Goal: Task Accomplishment & Management: Use online tool/utility

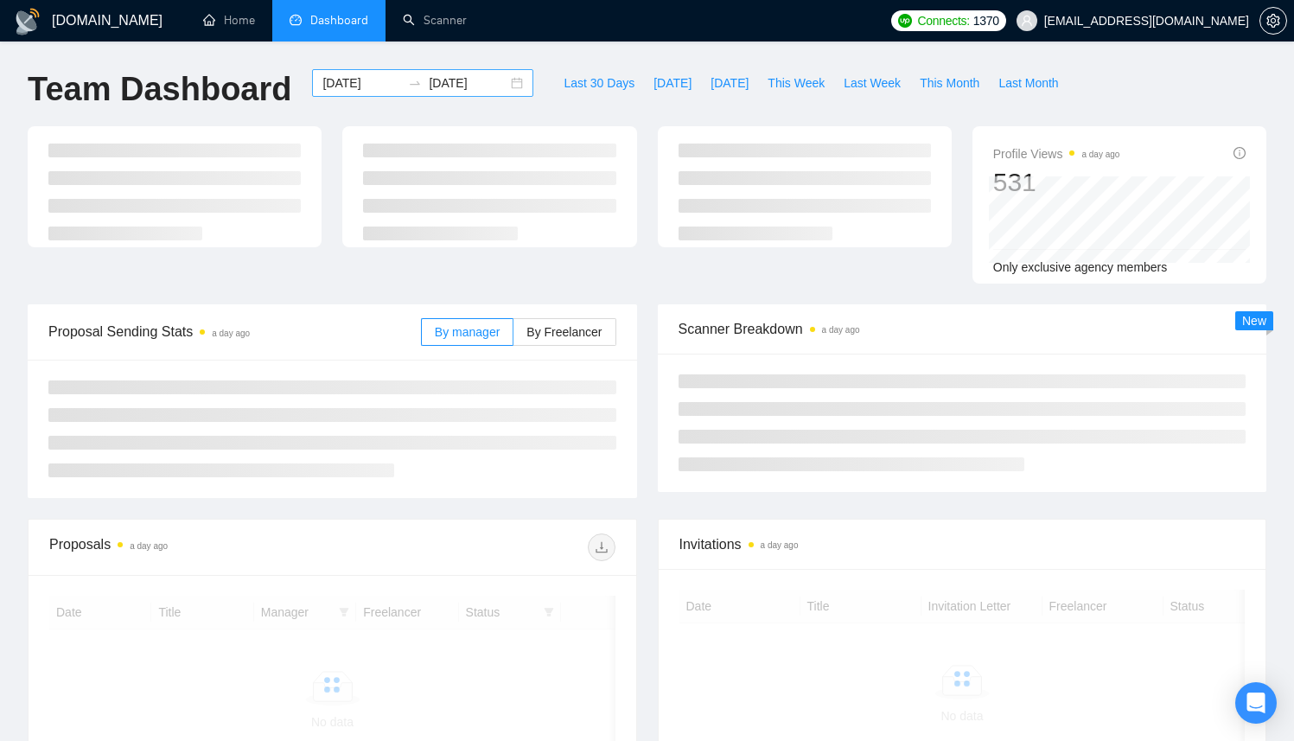
click at [507, 86] on div "2025-08-25 2025-09-24" at bounding box center [422, 83] width 221 height 28
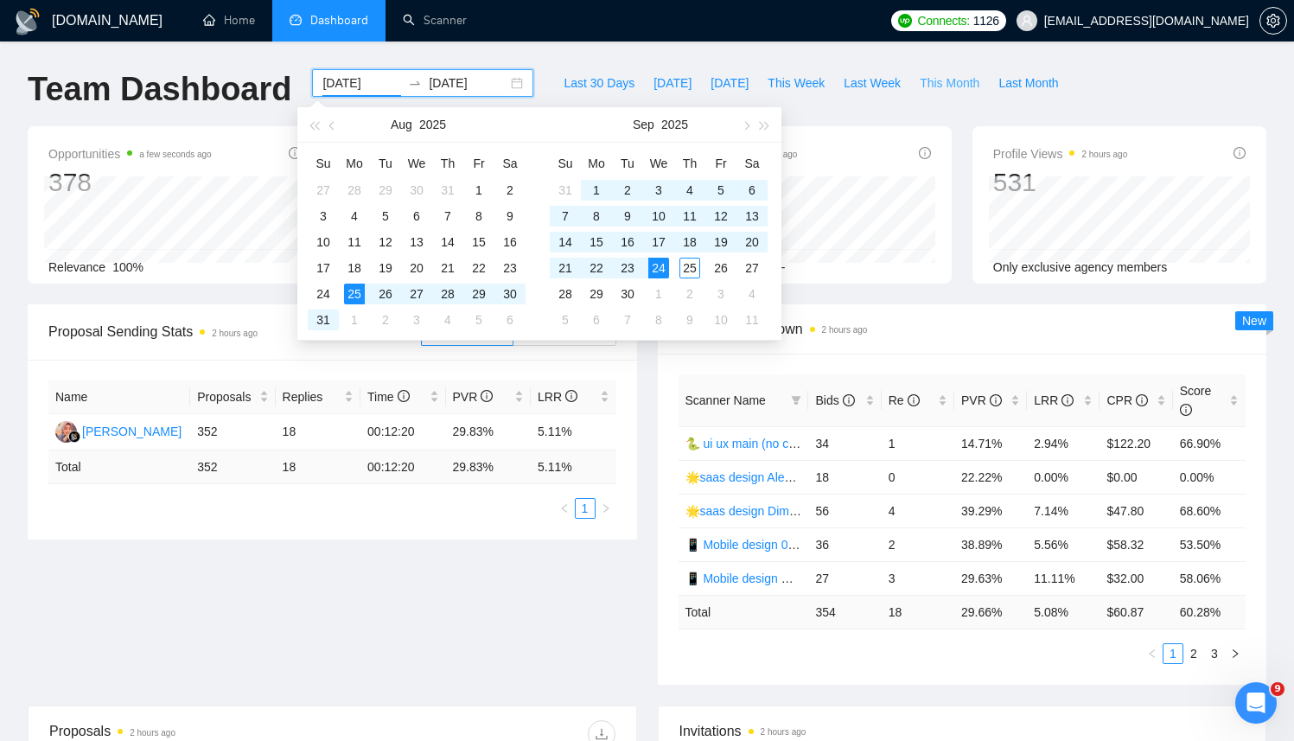
click at [933, 86] on span "This Month" at bounding box center [950, 82] width 60 height 19
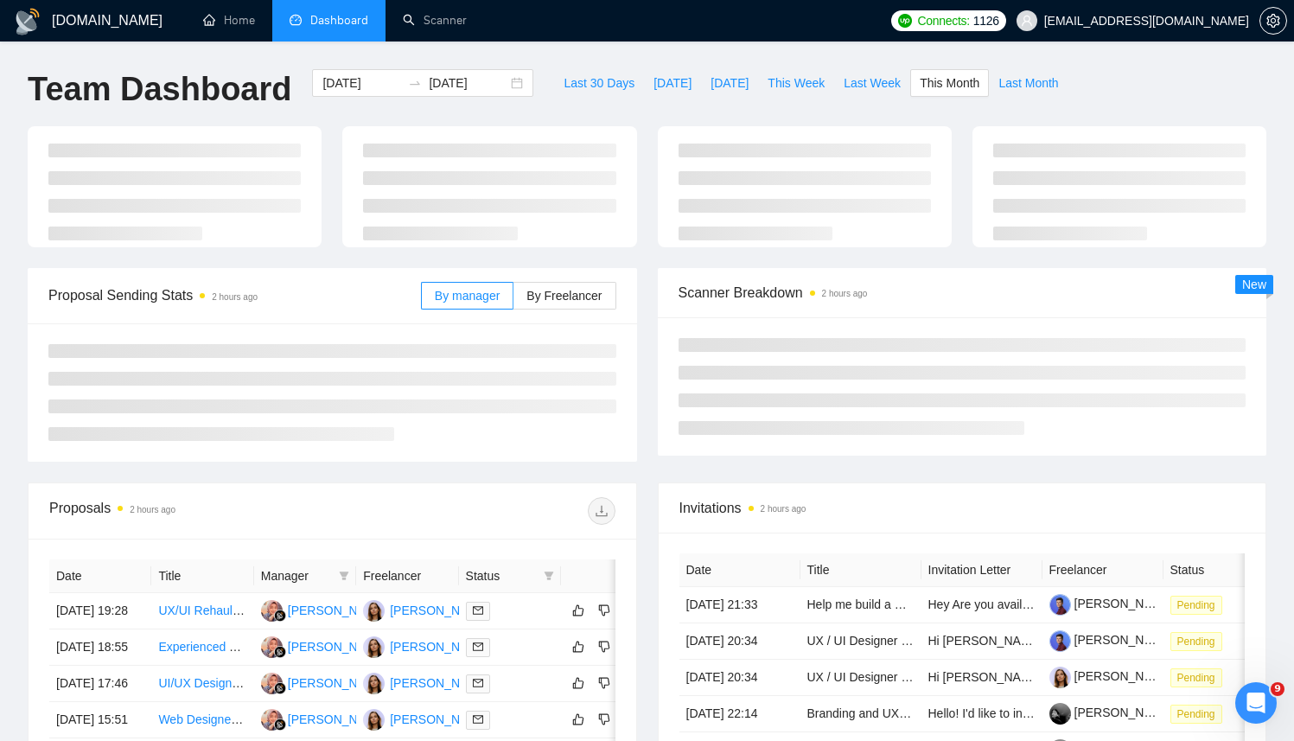
type input "2025-09-01"
type input "2025-09-30"
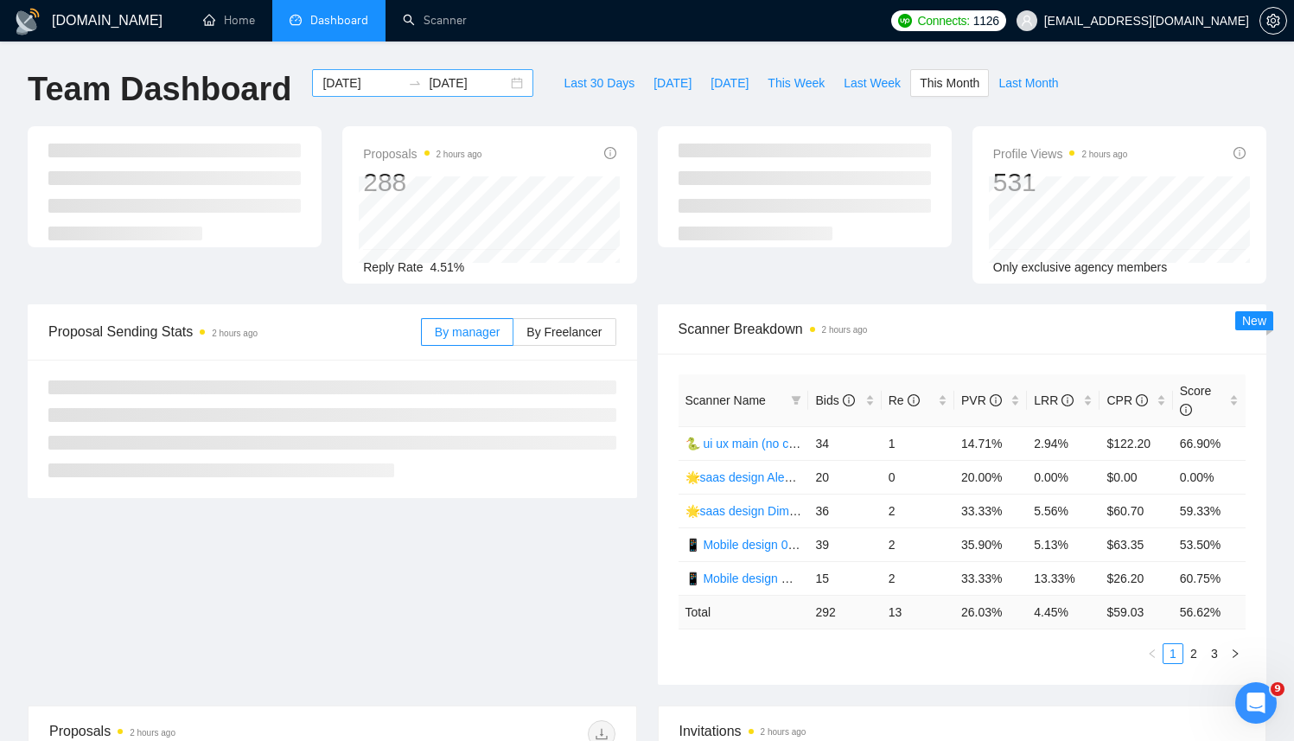
click at [504, 80] on div "2025-09-01 2025-09-30" at bounding box center [422, 83] width 221 height 28
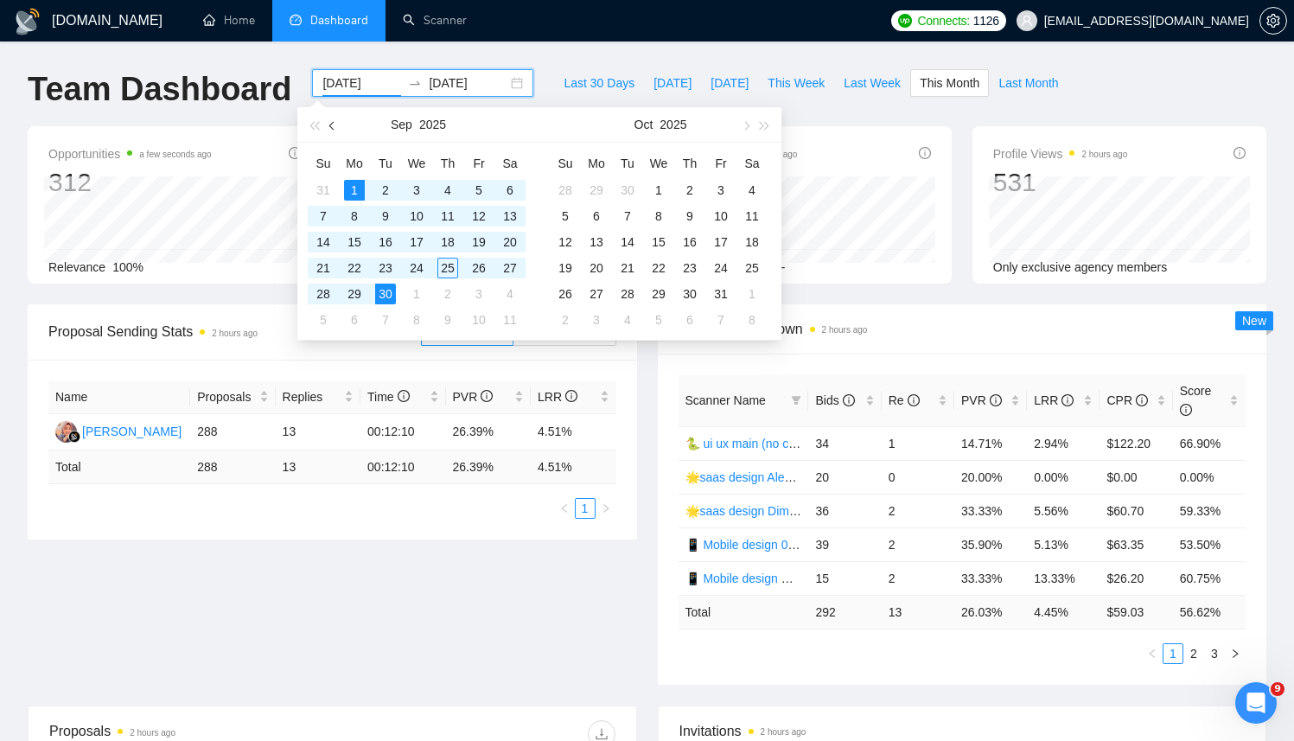
click at [340, 124] on button "button" at bounding box center [332, 124] width 19 height 35
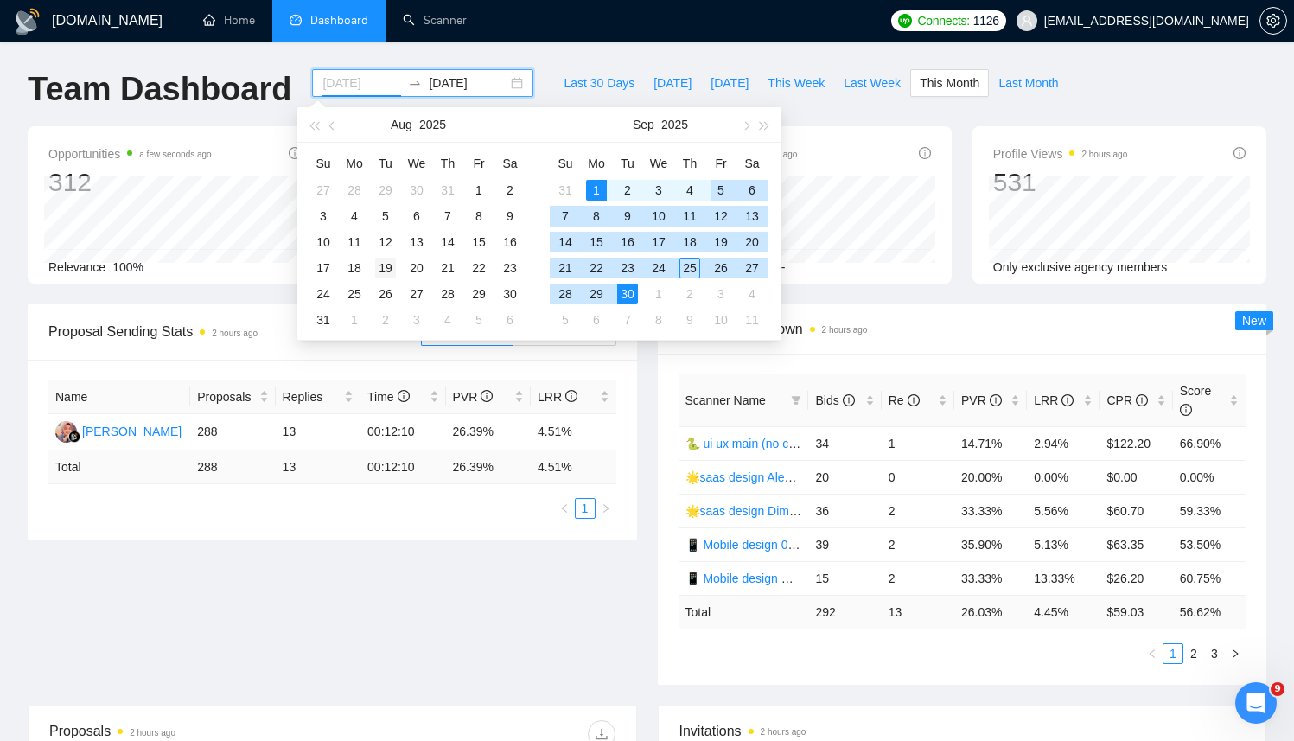
type input "2025-08-19"
click at [384, 267] on div "19" at bounding box center [385, 268] width 21 height 21
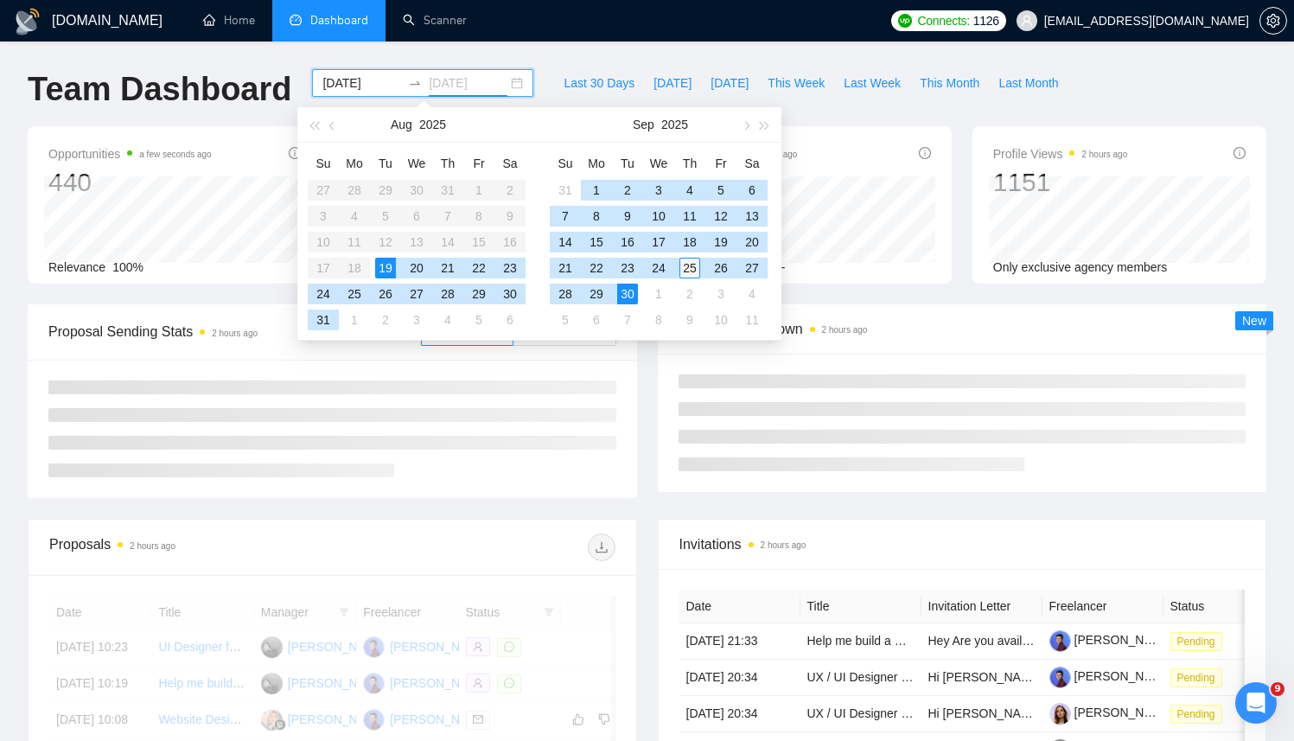
type input "2025-09-25"
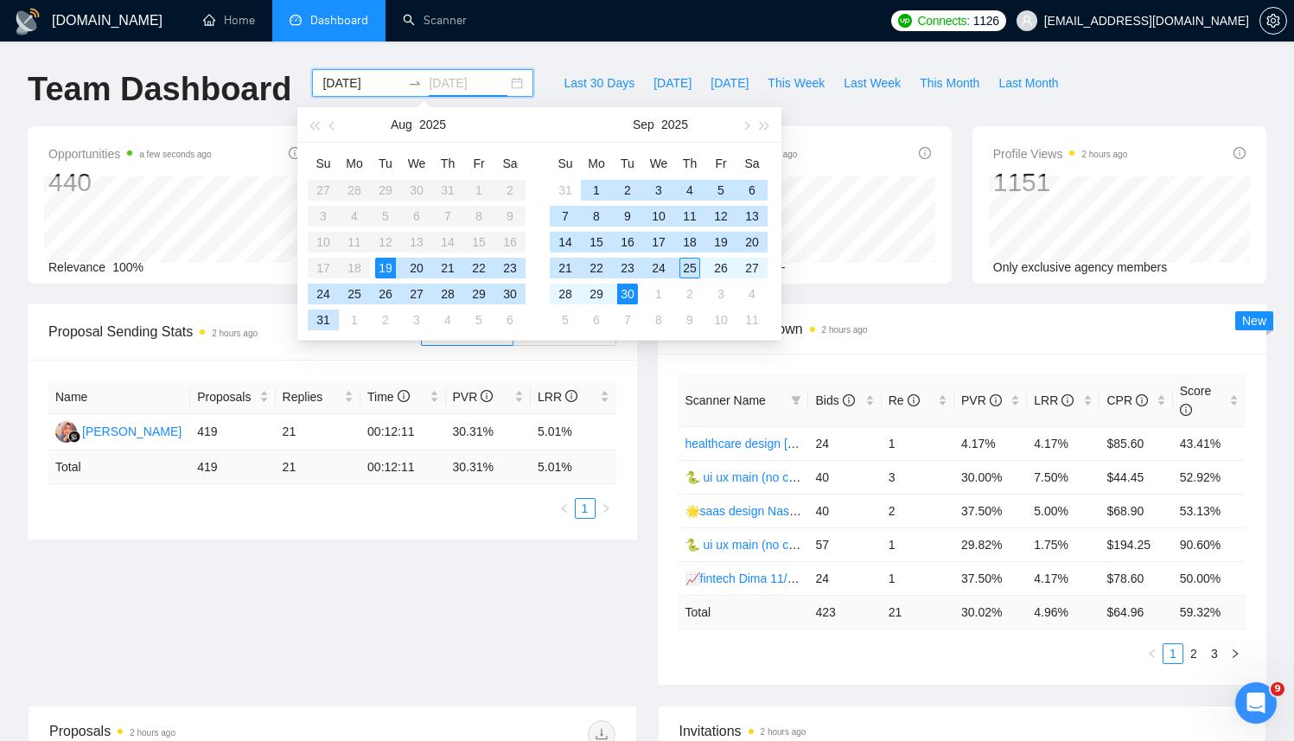
click at [686, 270] on div "25" at bounding box center [690, 268] width 21 height 21
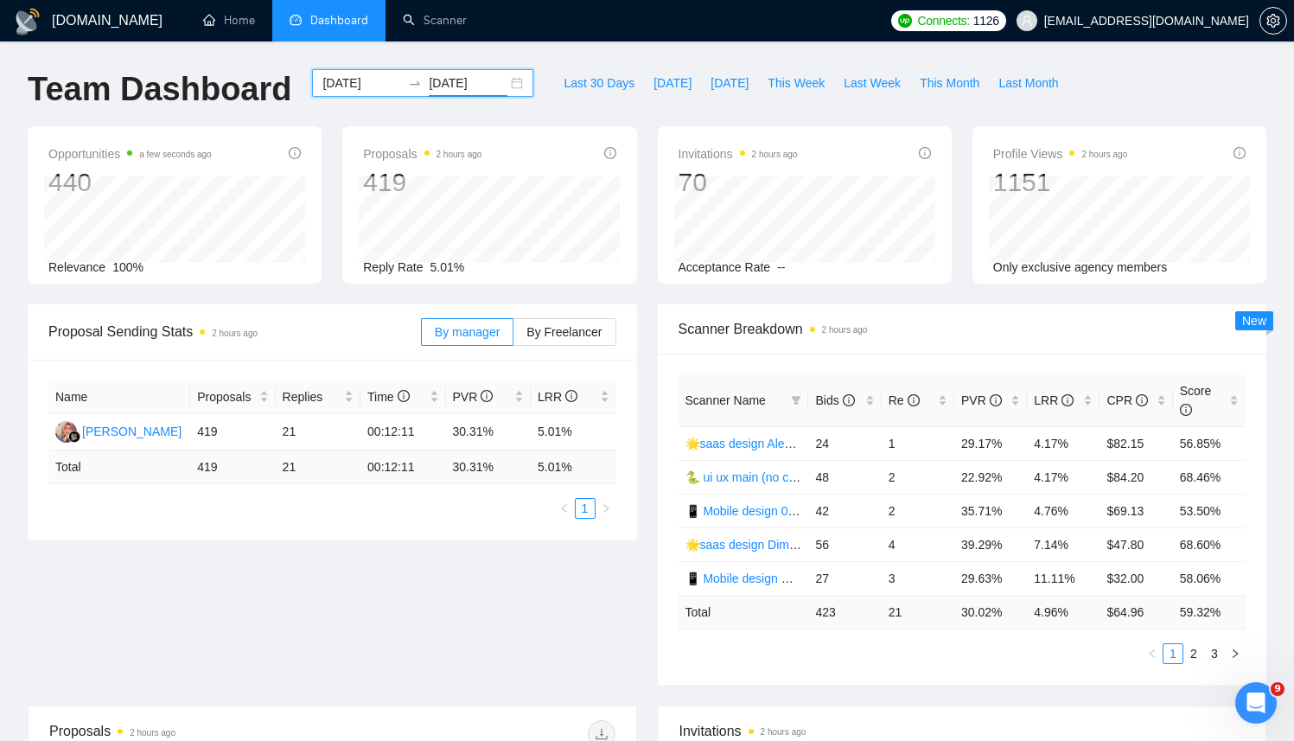
click at [505, 83] on div "2025-08-19 2025-09-25" at bounding box center [422, 83] width 221 height 28
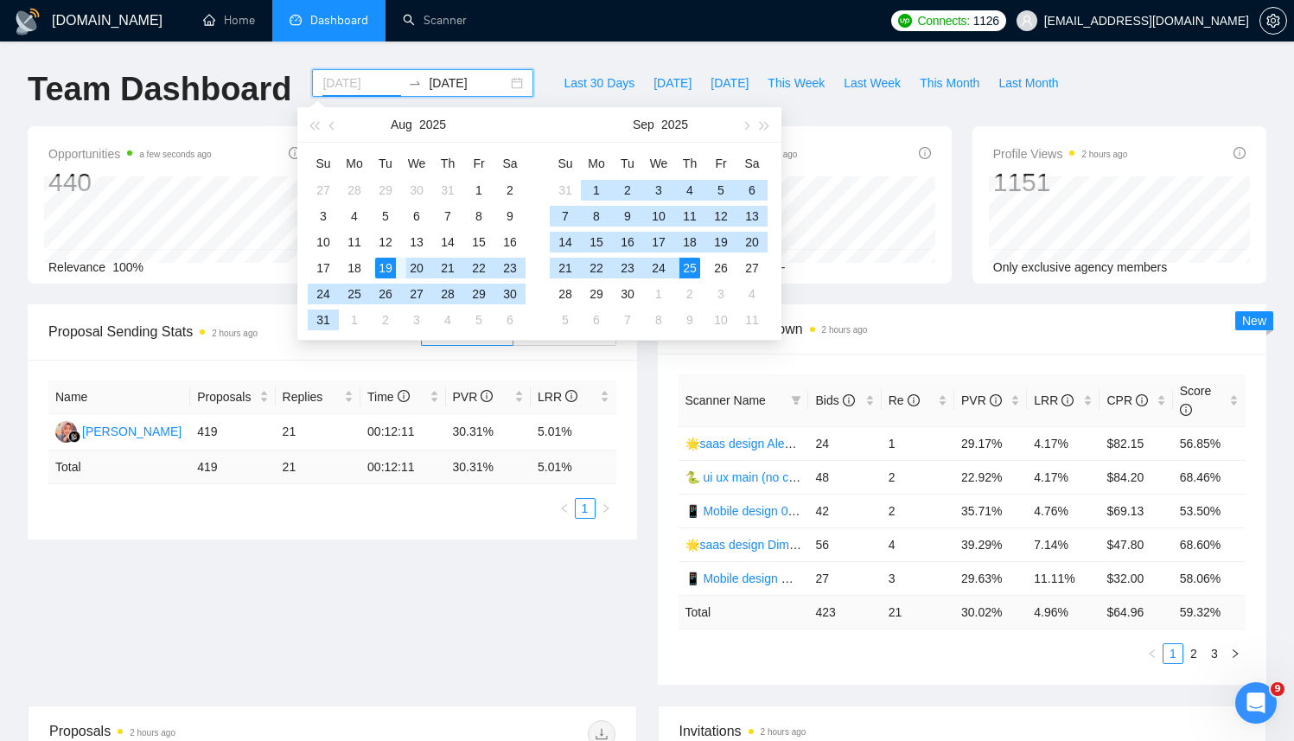
type input "2025-08-19"
click at [392, 265] on div "19" at bounding box center [385, 268] width 21 height 21
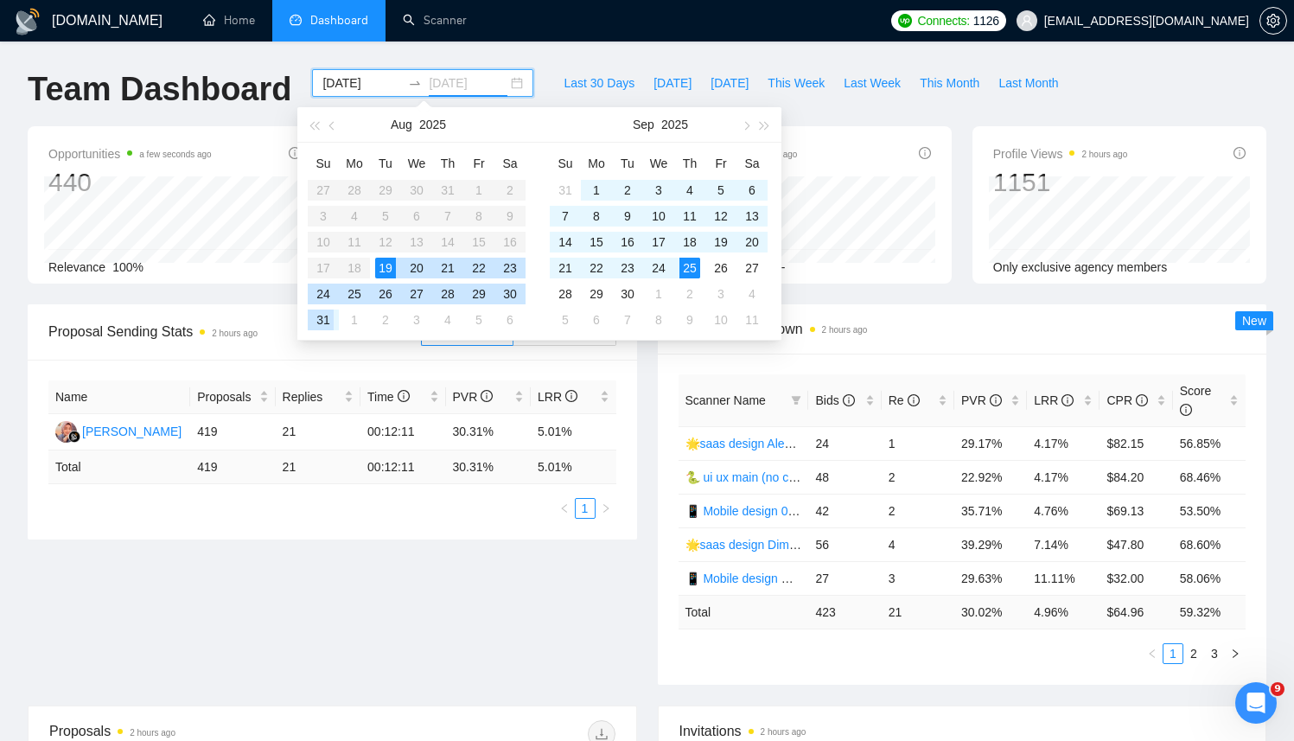
type input "2025-08-31"
click at [322, 322] on div "31" at bounding box center [323, 319] width 21 height 21
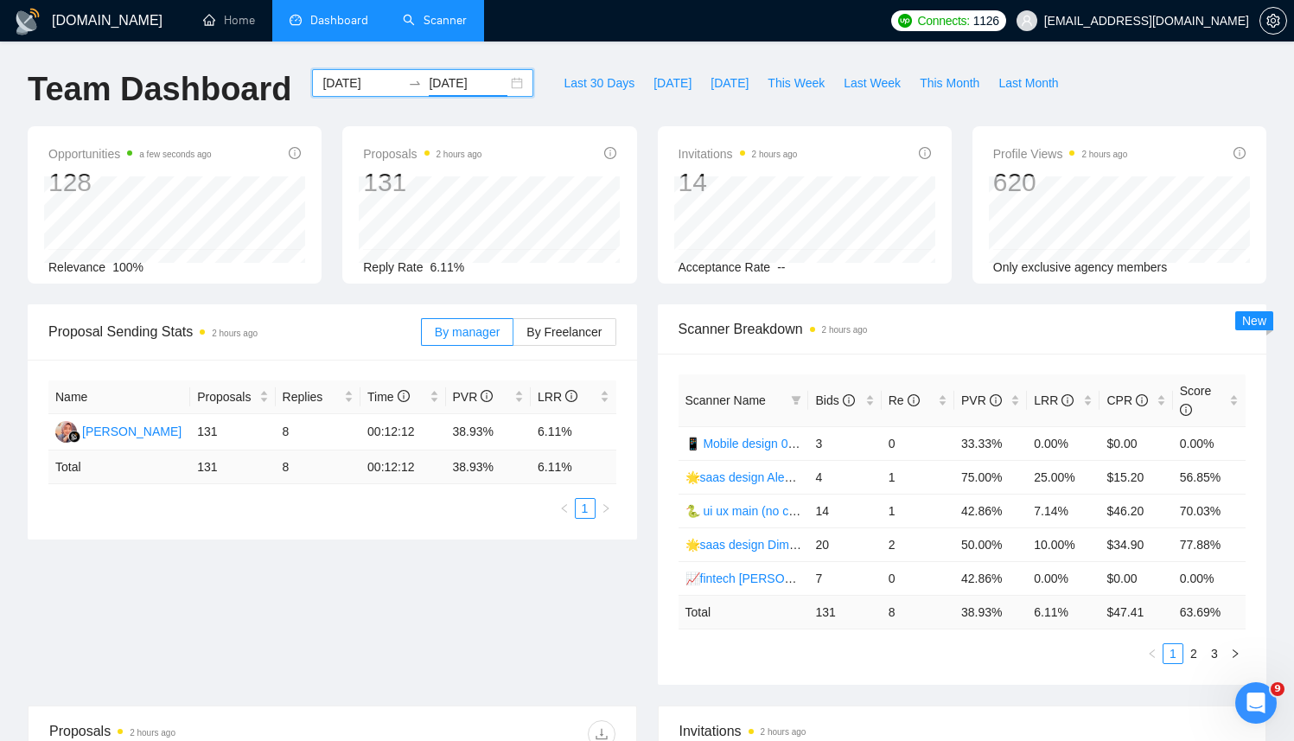
click at [431, 27] on link "Scanner" at bounding box center [435, 20] width 64 height 15
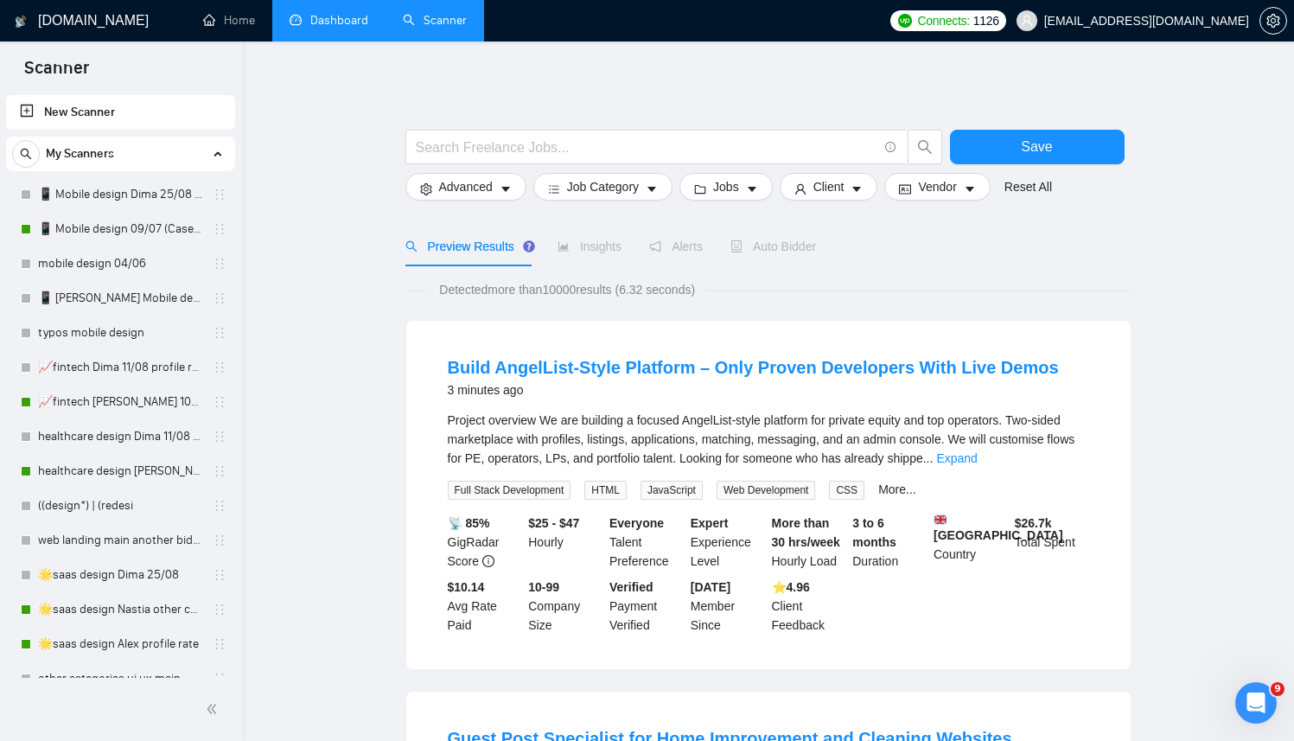
click at [329, 28] on link "Dashboard" at bounding box center [329, 20] width 79 height 15
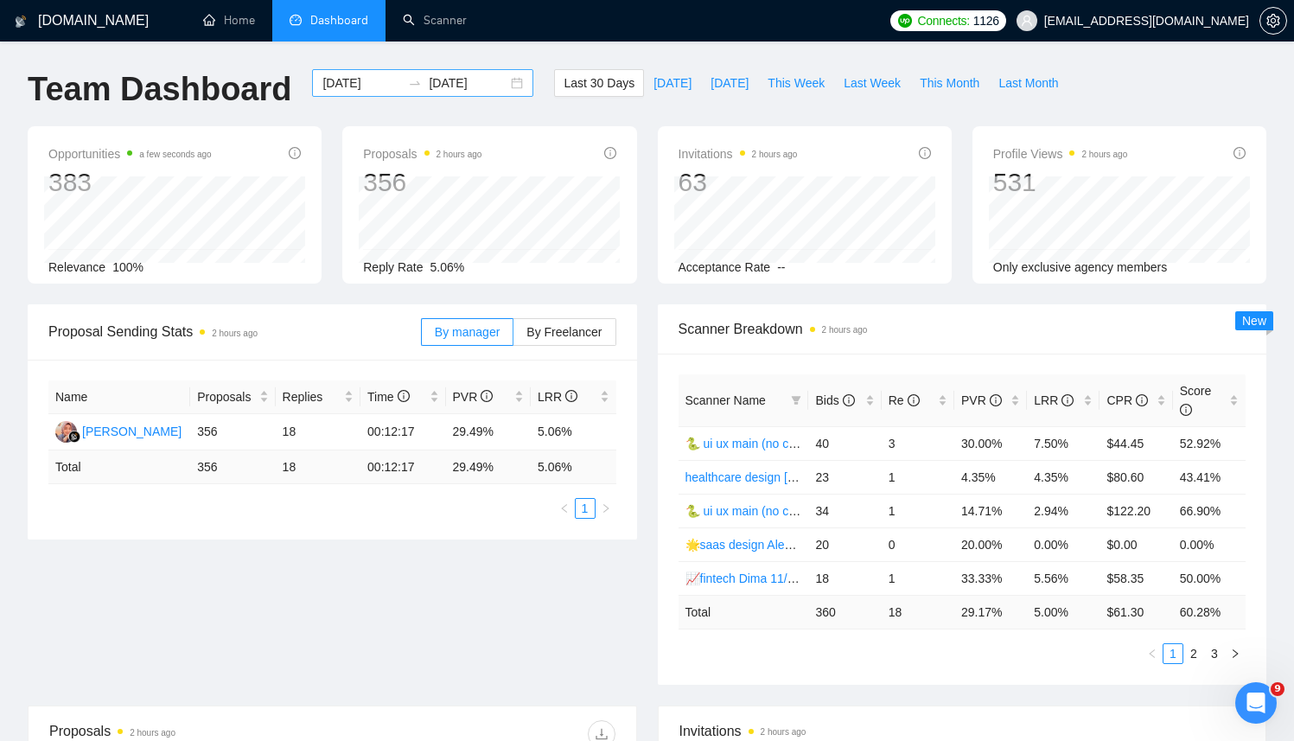
click at [507, 81] on div "2025-08-26 2025-09-25" at bounding box center [422, 83] width 221 height 28
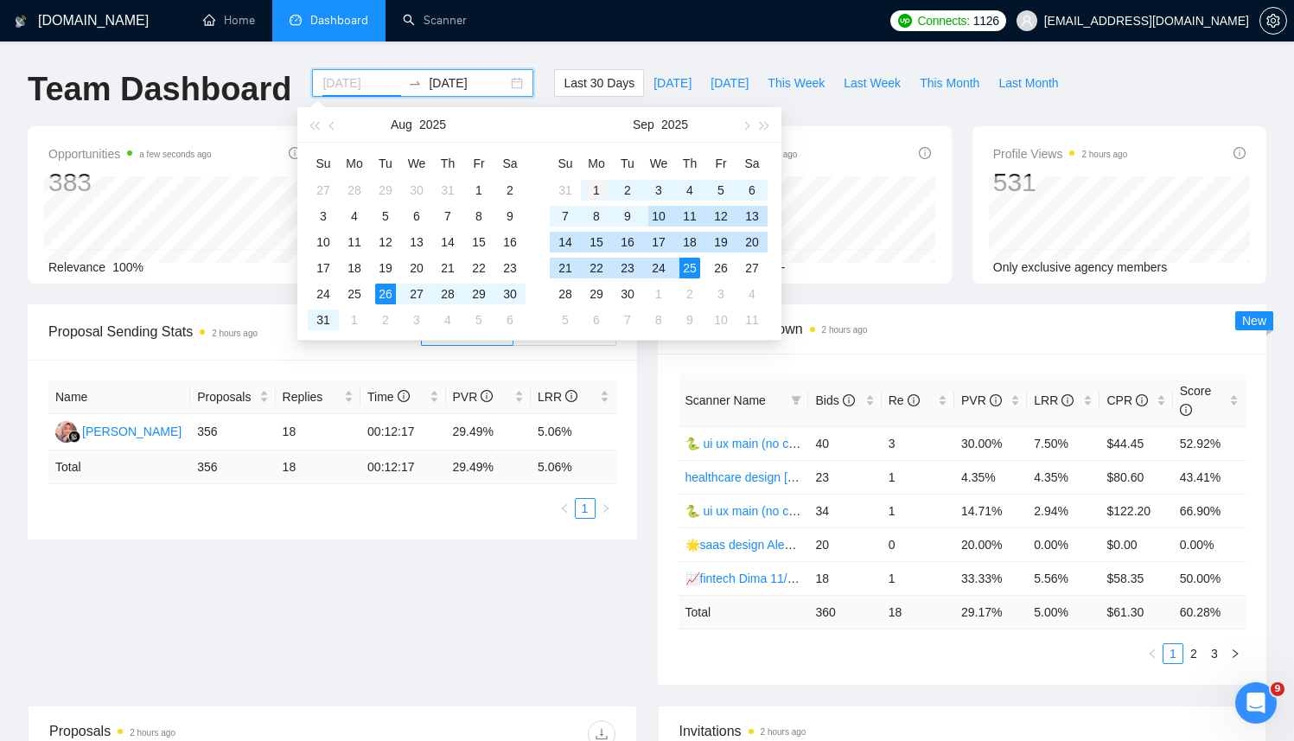
type input "2025-09-01"
click at [594, 188] on div "1" at bounding box center [596, 190] width 21 height 21
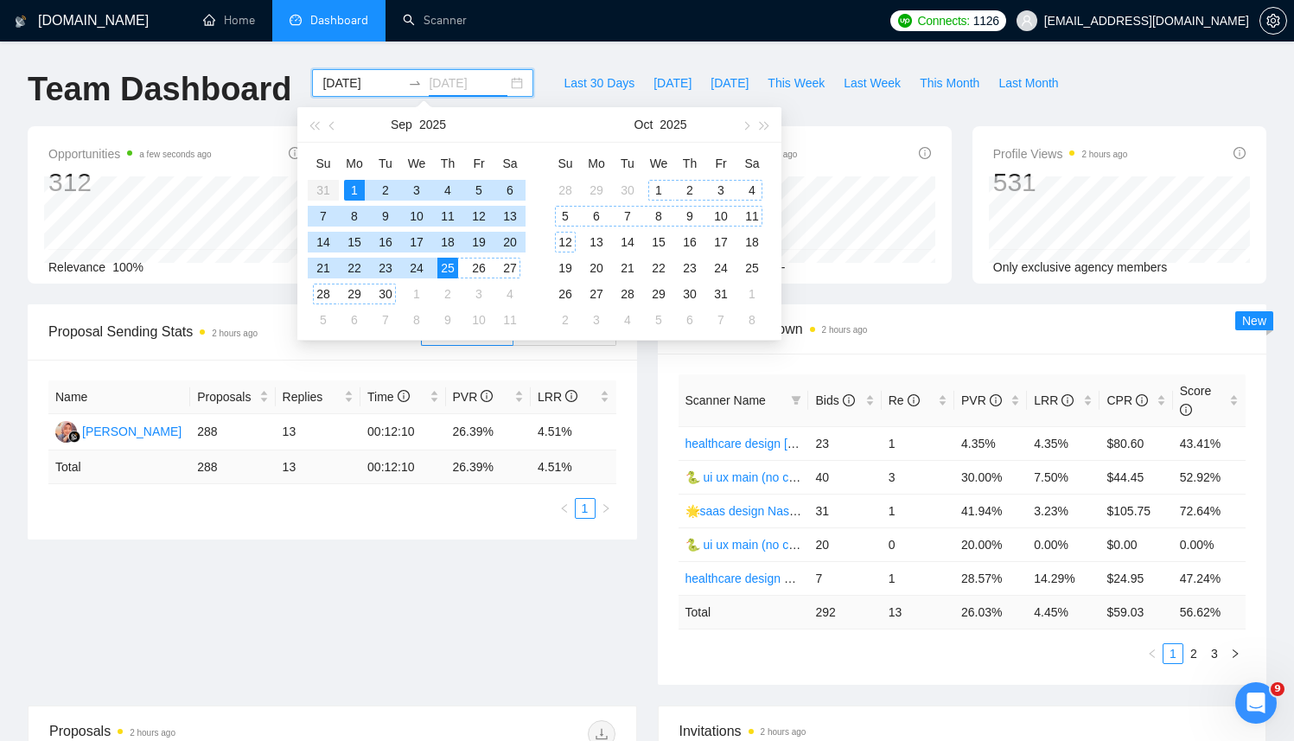
type input "2025-09-25"
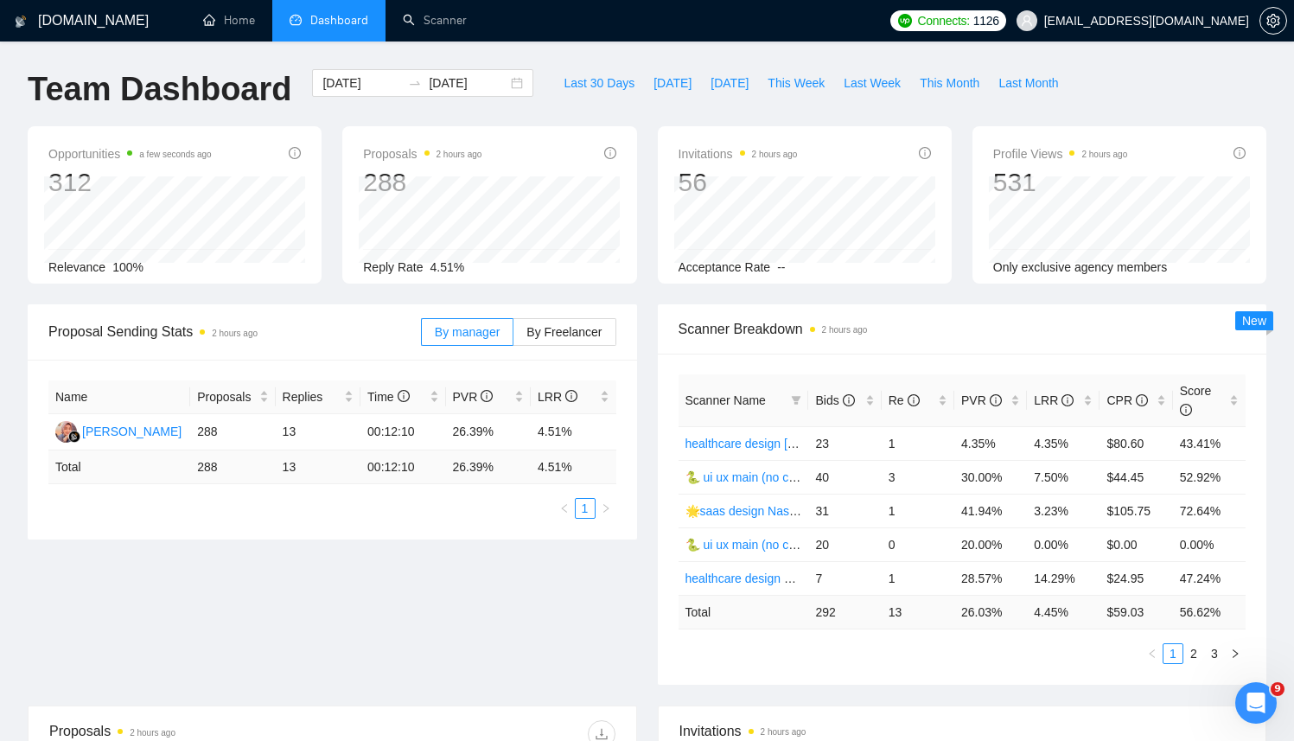
click at [536, 67] on div "GigRadar.io Home Dashboard Scanner Connects: 1126 akuzminets@gmail.com Team Das…" at bounding box center [647, 694] width 1294 height 1389
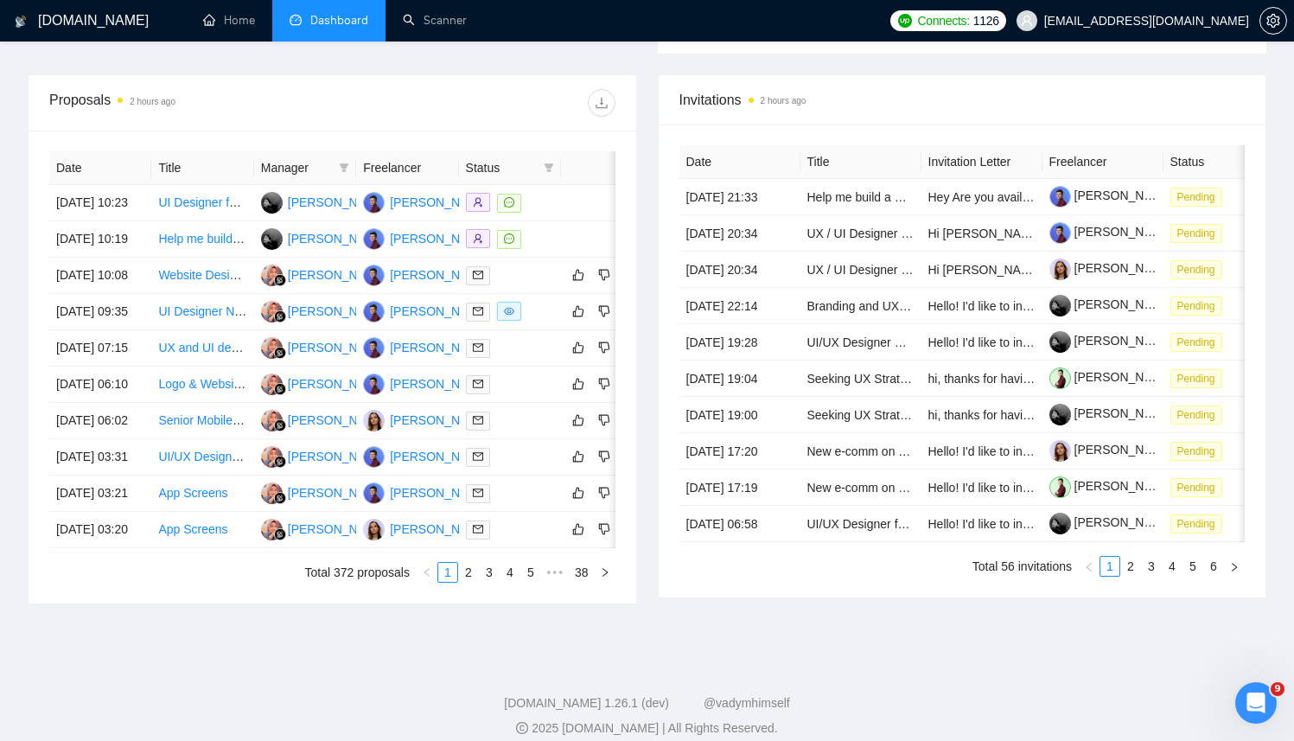
scroll to position [826, 0]
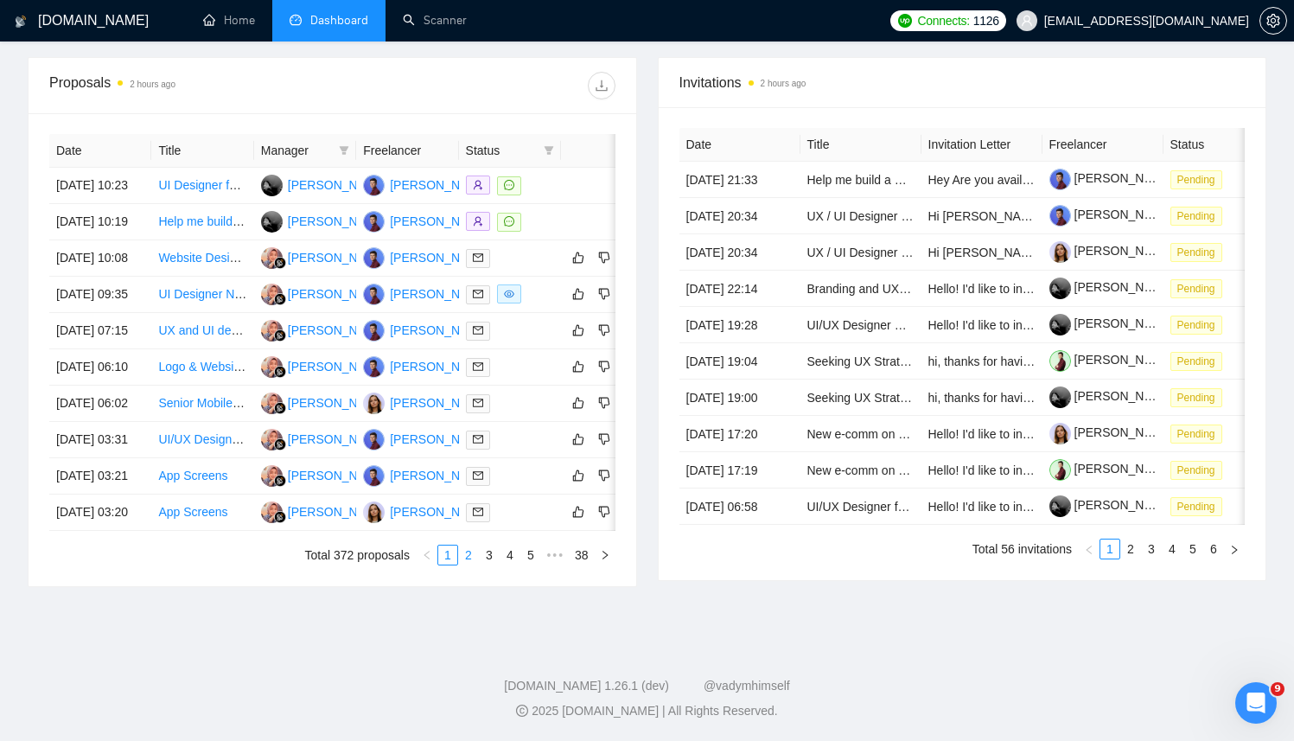
click at [464, 551] on link "2" at bounding box center [468, 555] width 19 height 19
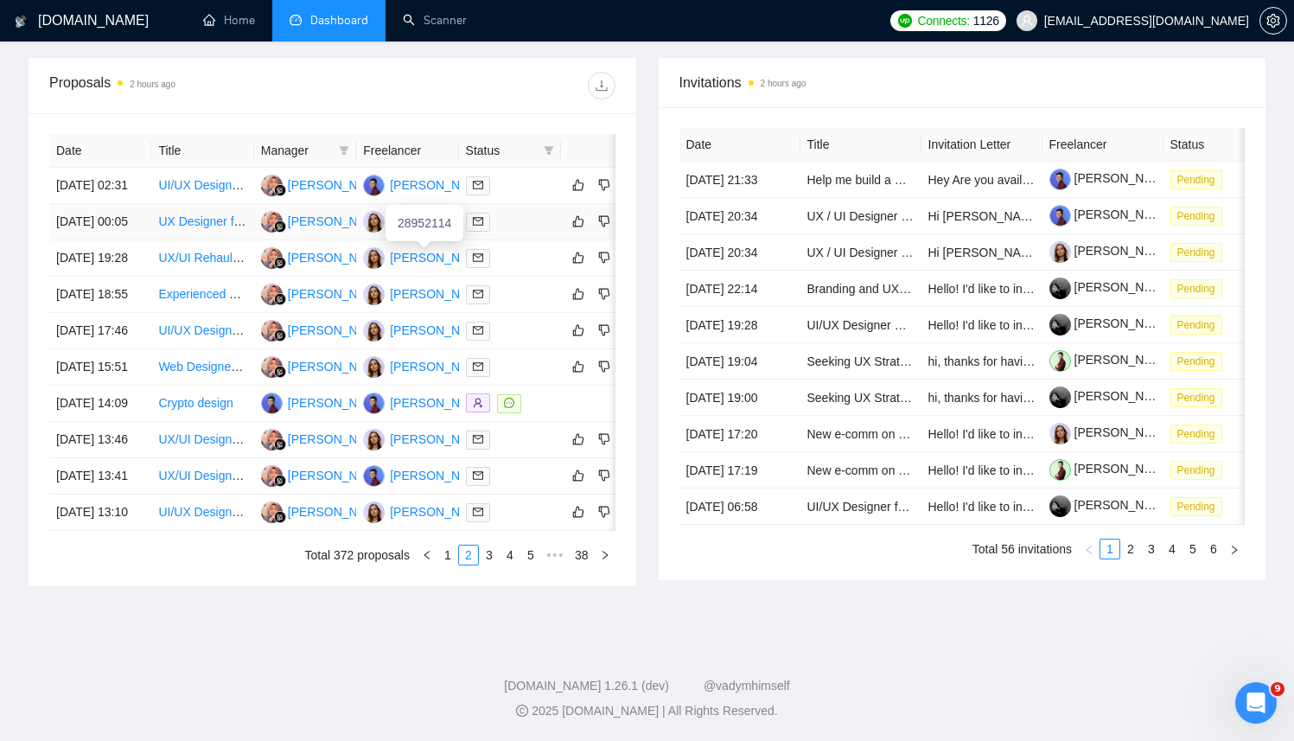
scroll to position [746, 0]
click at [448, 565] on link "1" at bounding box center [447, 555] width 19 height 19
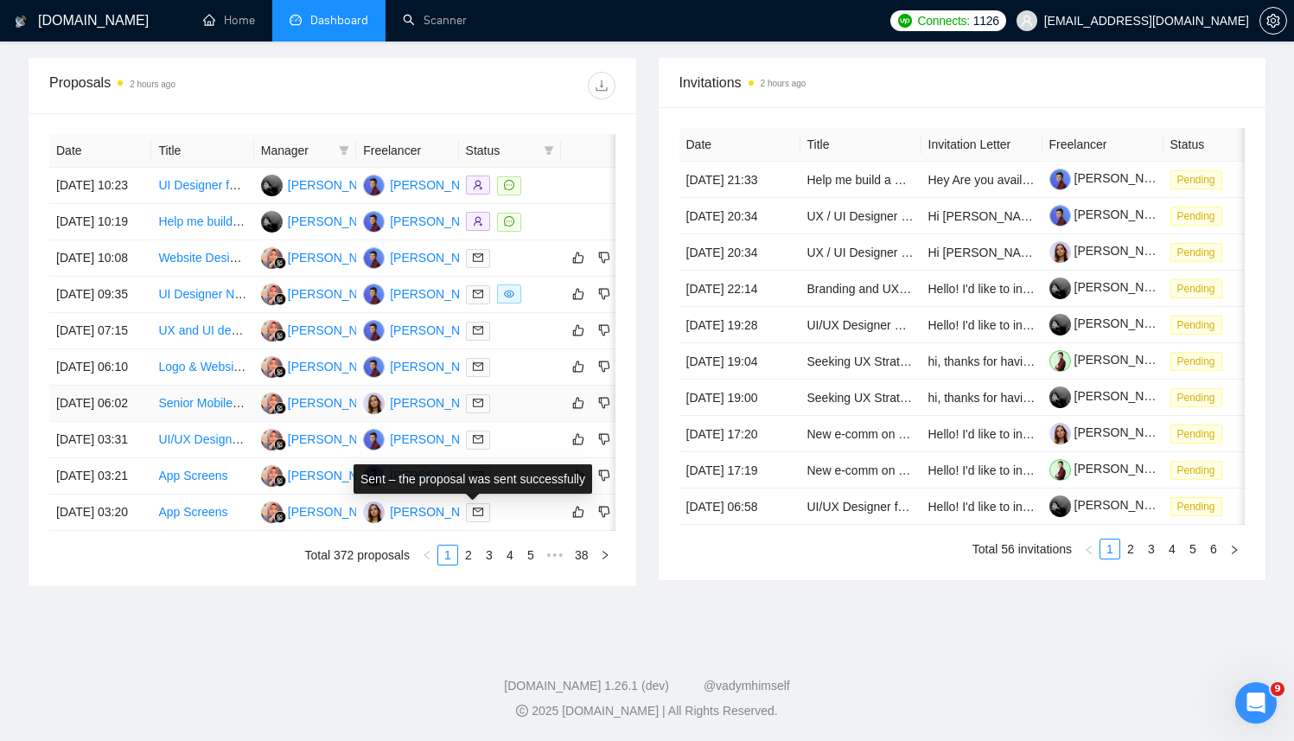
scroll to position [718, 0]
click at [466, 565] on link "2" at bounding box center [468, 555] width 19 height 19
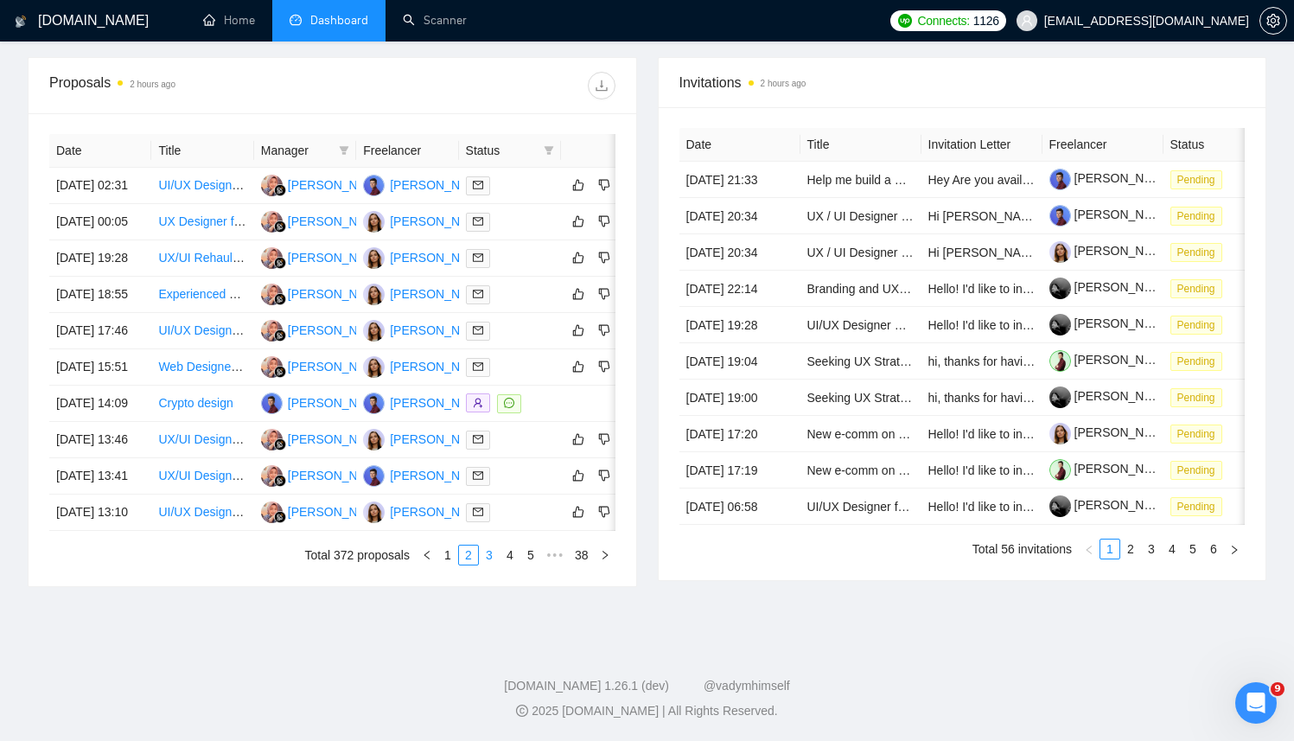
click at [489, 565] on link "3" at bounding box center [489, 555] width 19 height 19
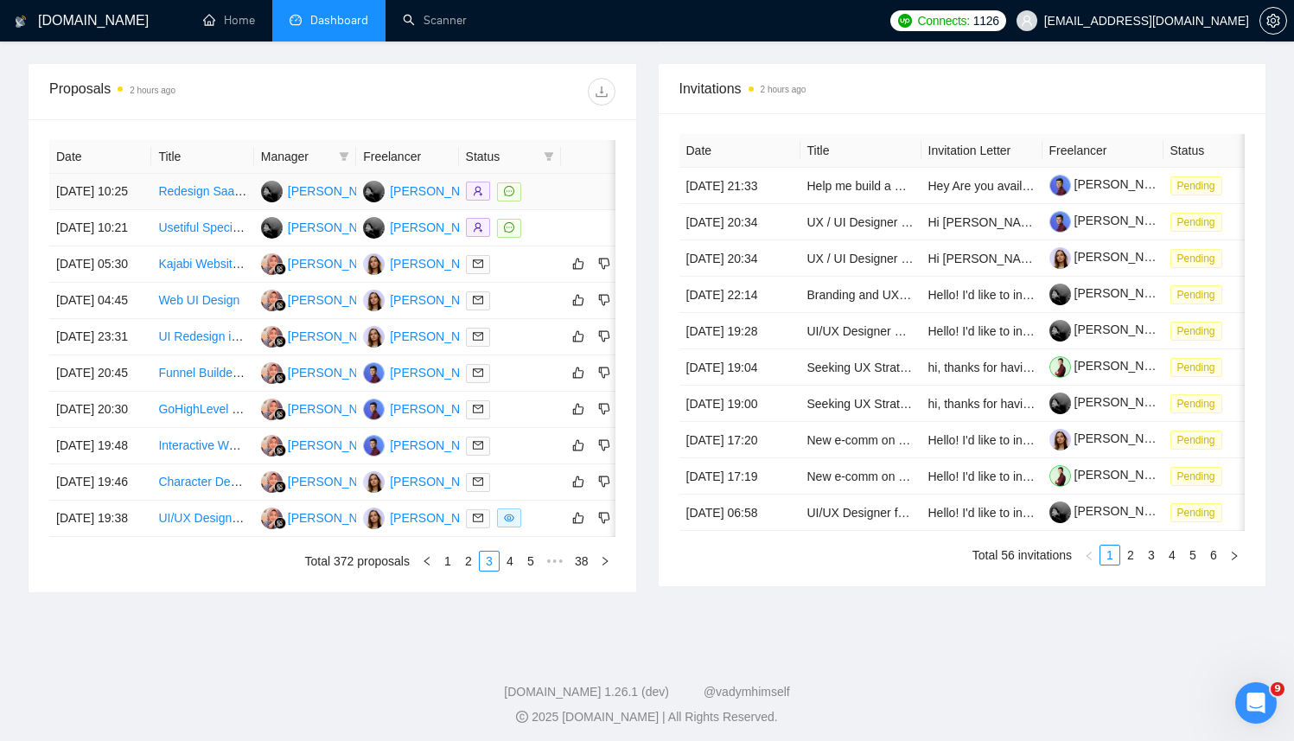
scroll to position [633, 0]
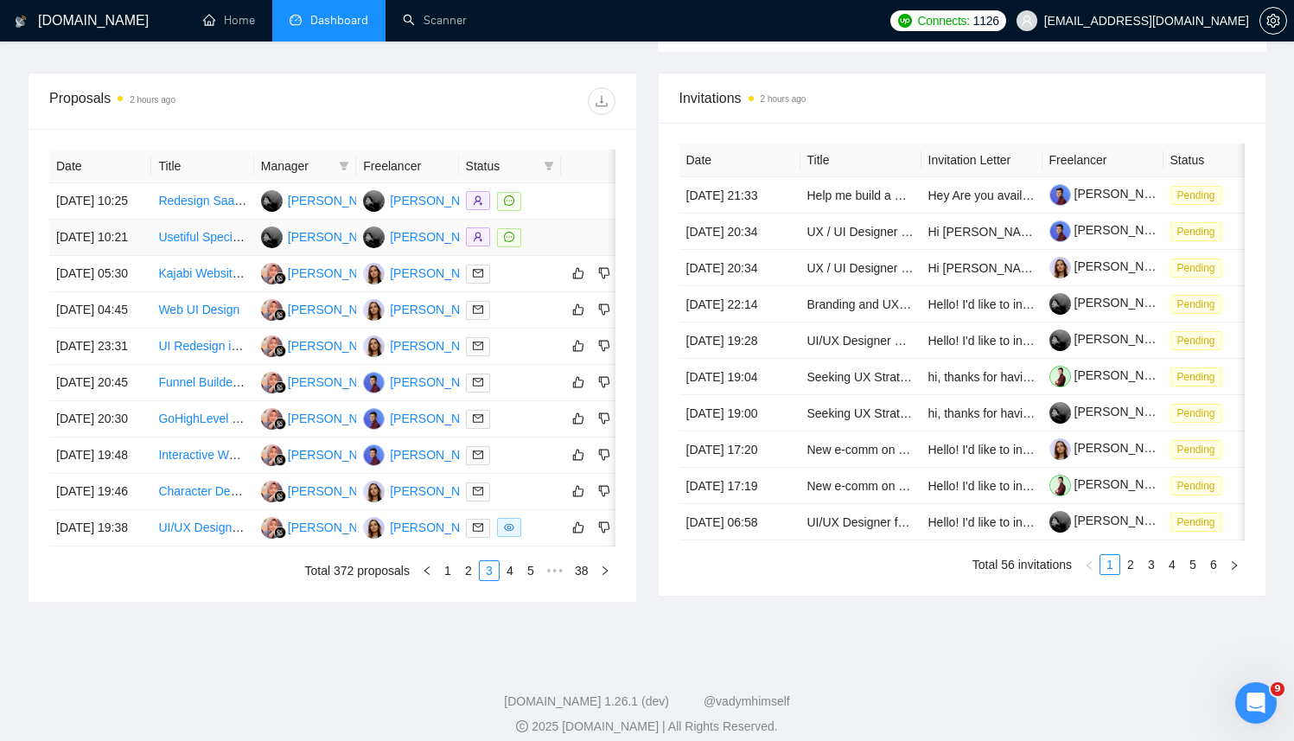
click at [198, 244] on link "Usetiful Specialist — Plan Guided Tours, Smart Tips & Checklists for SaaS Trial…" at bounding box center [427, 237] width 539 height 14
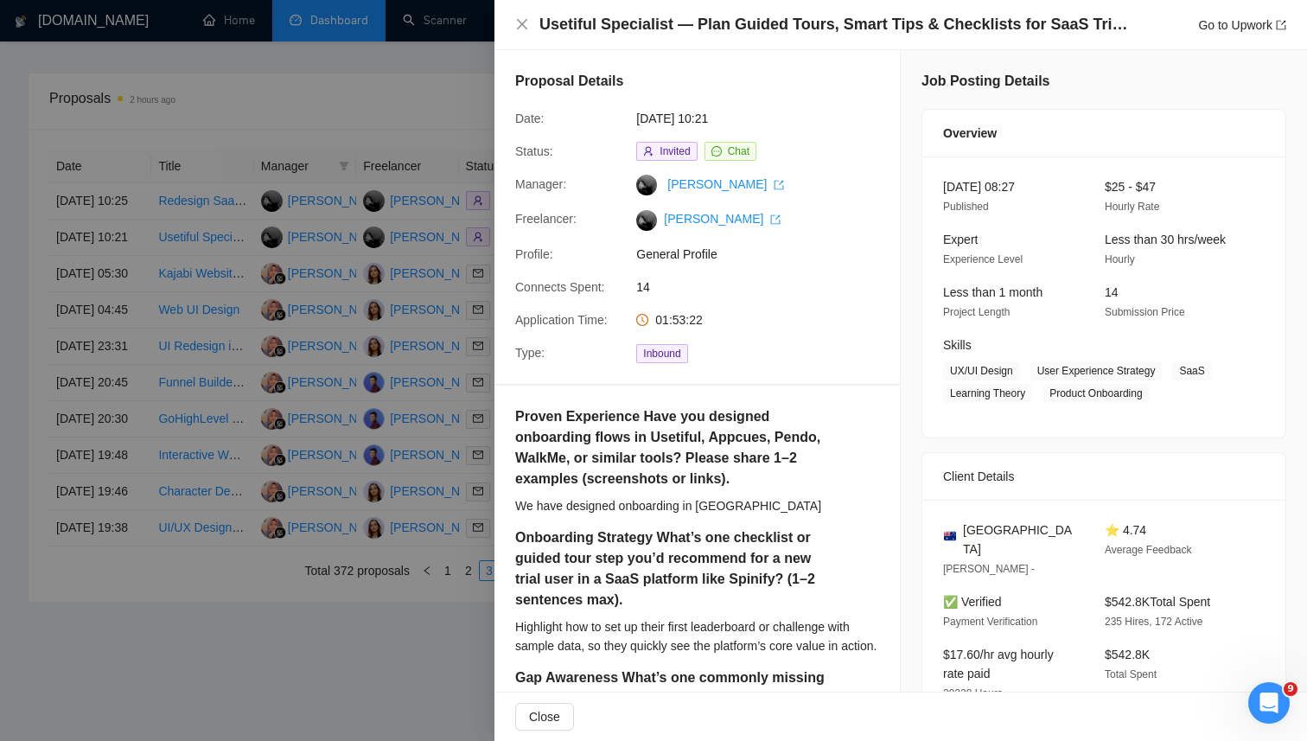
click at [437, 136] on div at bounding box center [653, 370] width 1307 height 741
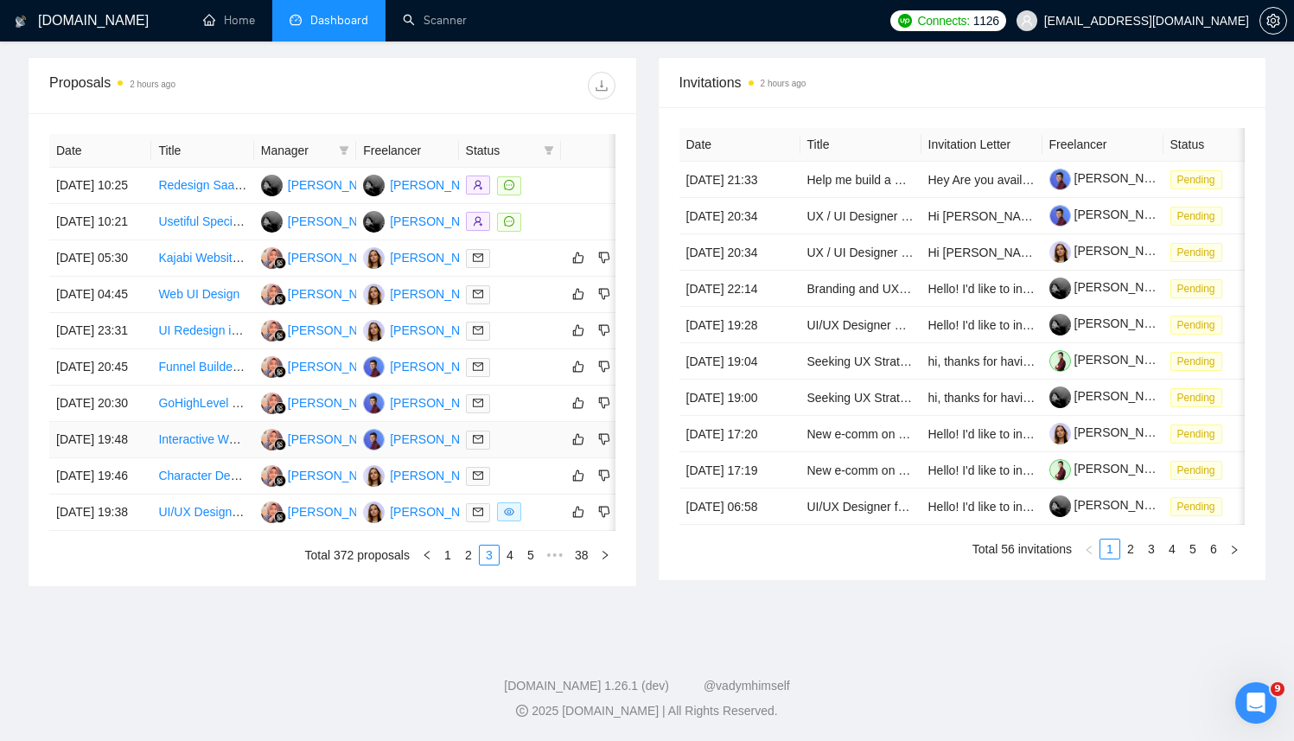
scroll to position [778, 0]
click at [509, 565] on link "4" at bounding box center [510, 555] width 19 height 19
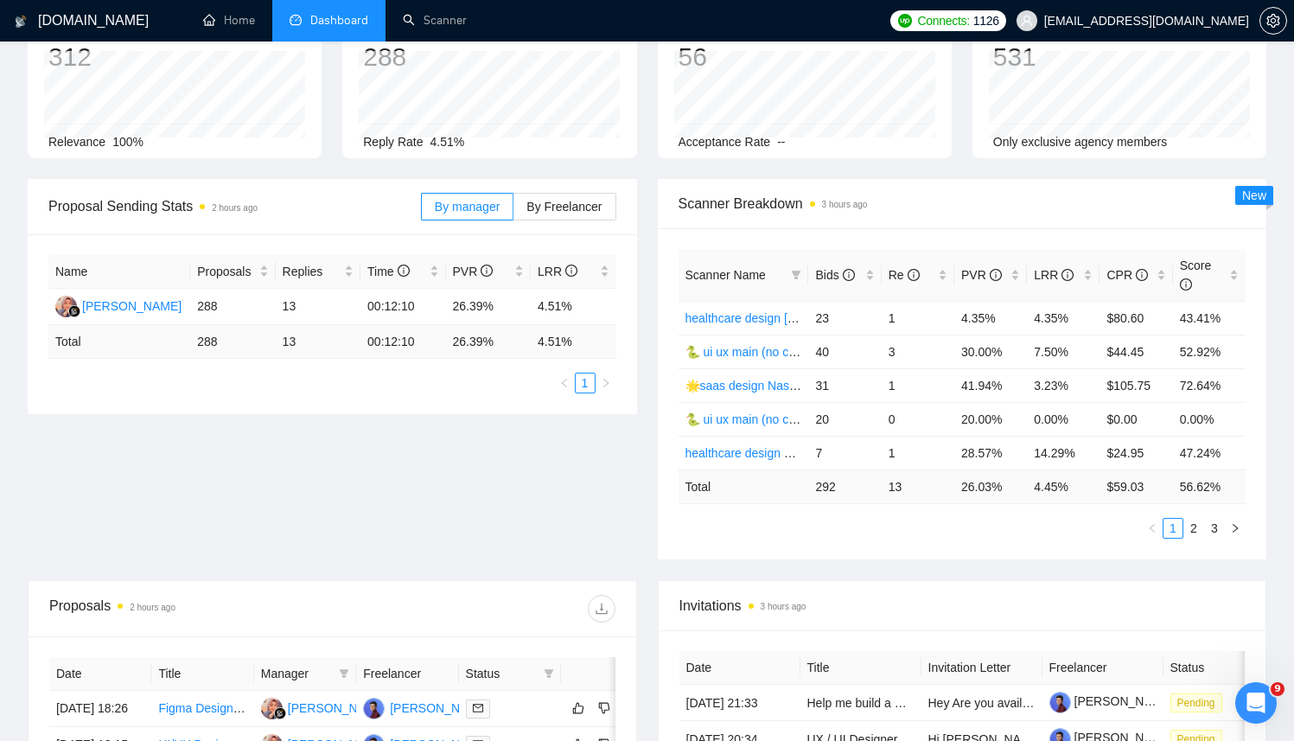
scroll to position [0, 0]
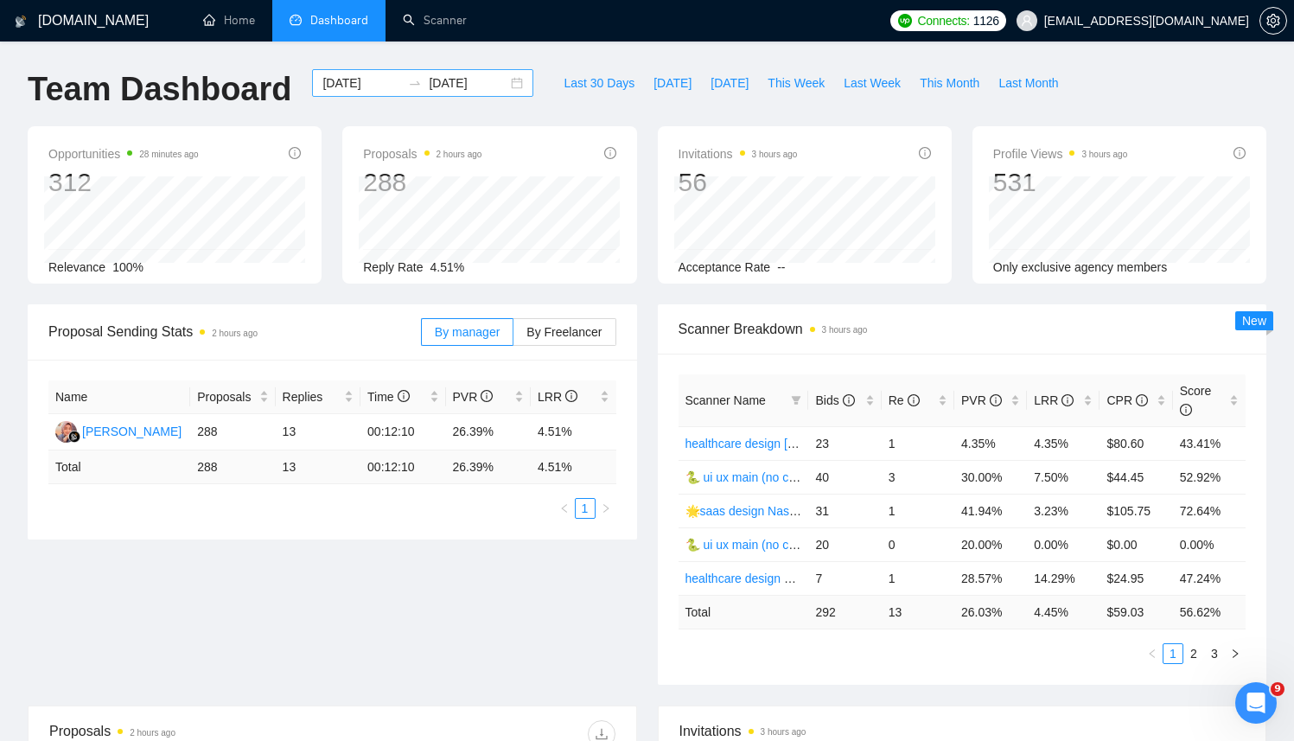
click at [506, 83] on div "2025-09-01 2025-09-25" at bounding box center [422, 83] width 221 height 28
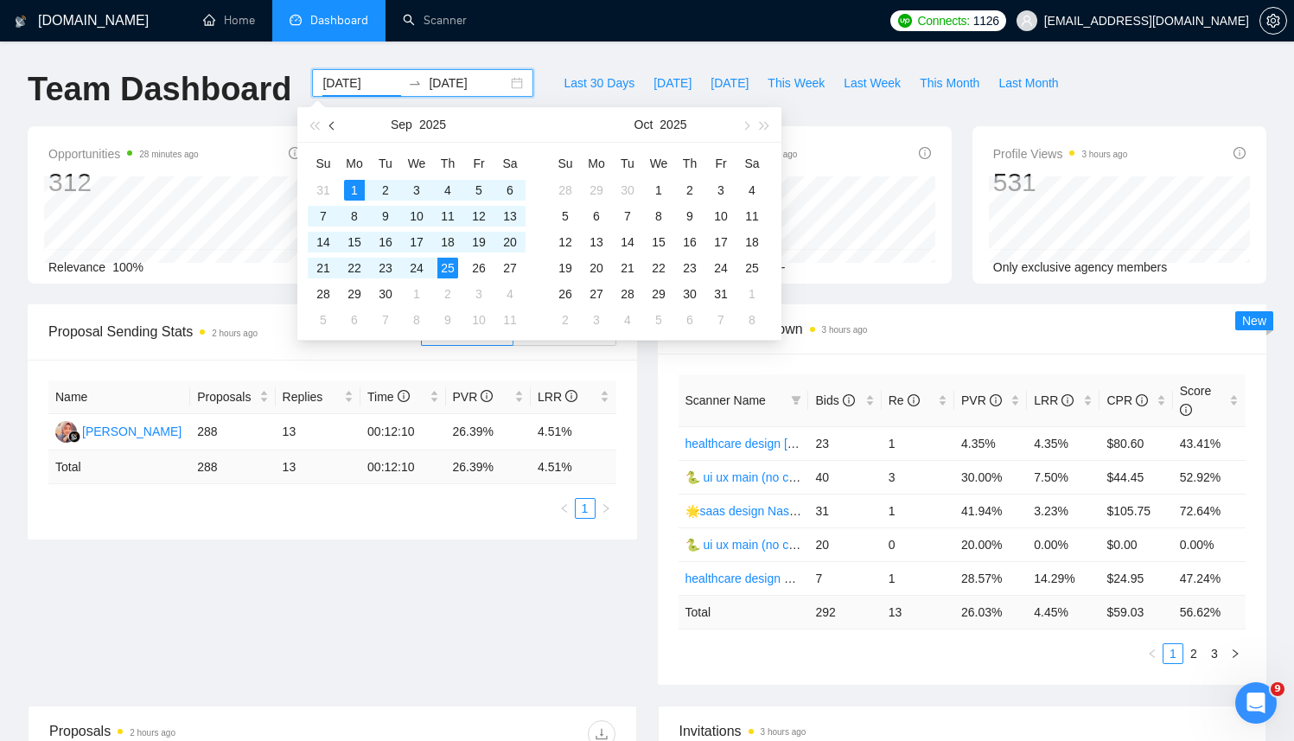
click at [333, 121] on span "button" at bounding box center [333, 125] width 9 height 9
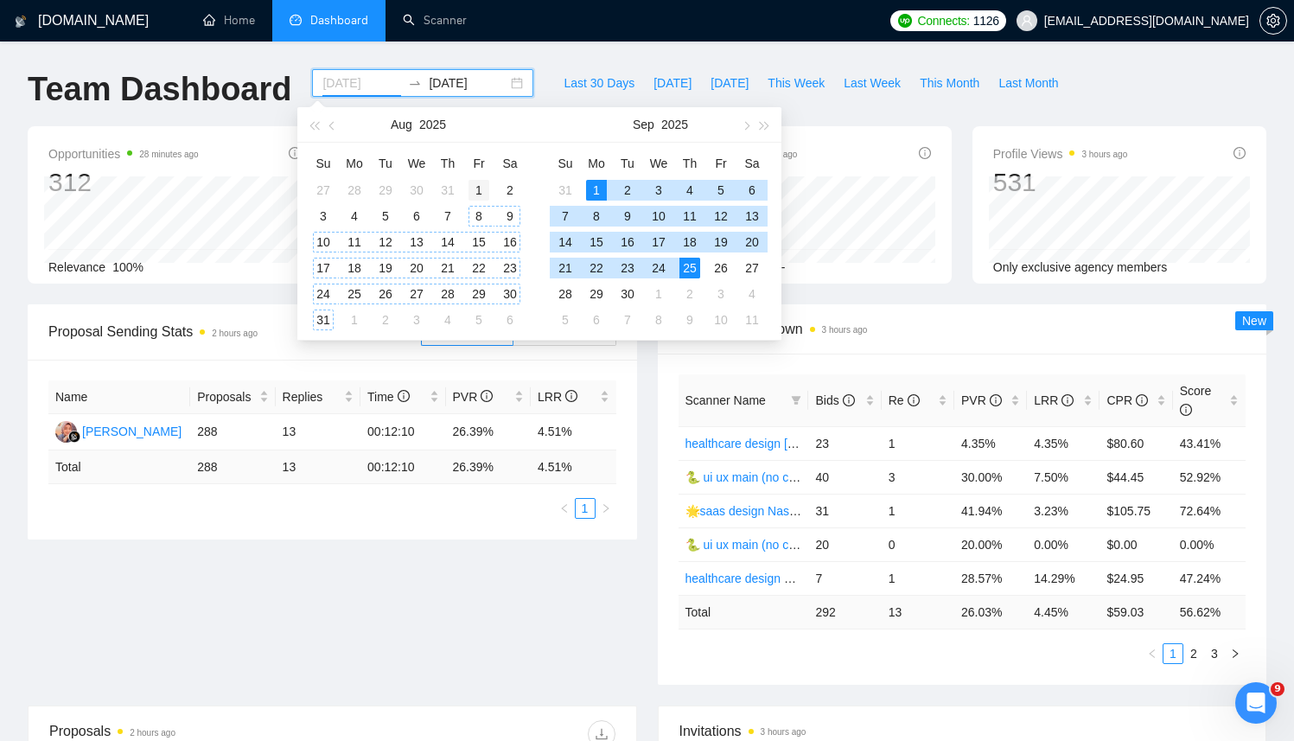
type input "2025-08-01"
click at [476, 184] on div "1" at bounding box center [479, 190] width 21 height 21
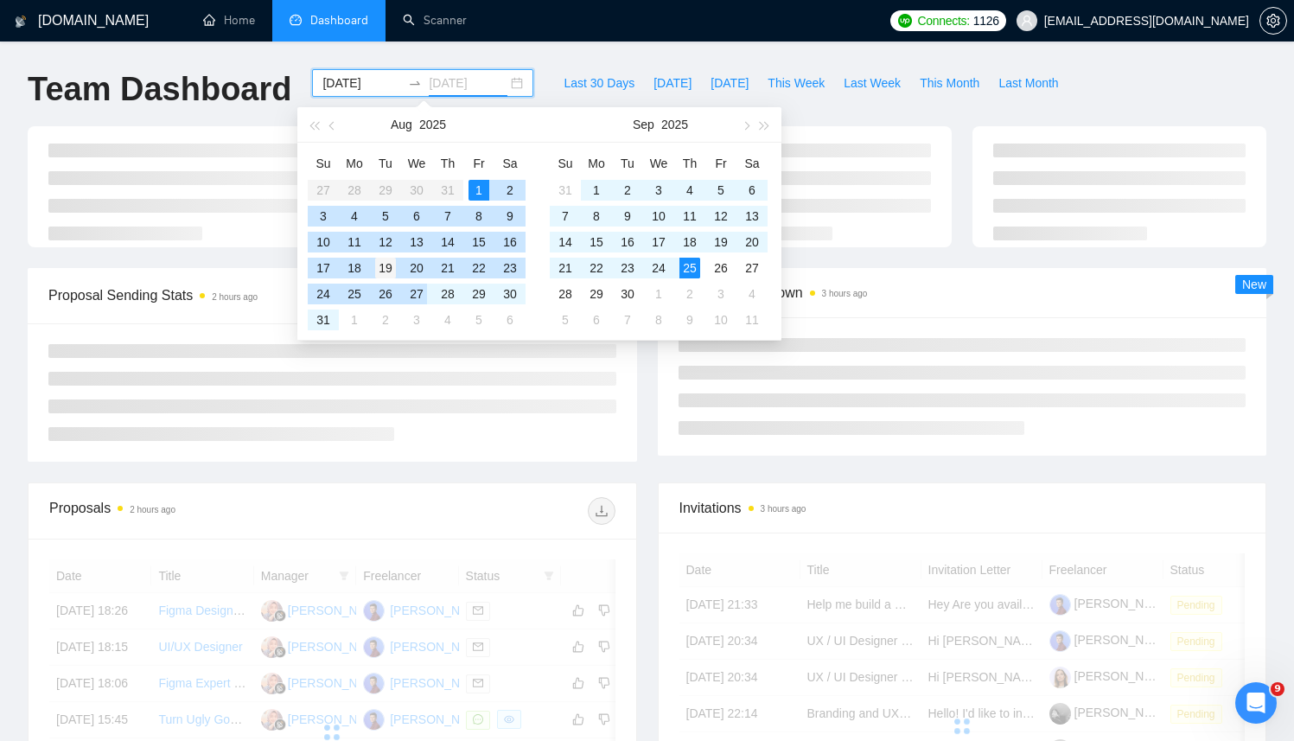
type input "2025-08-19"
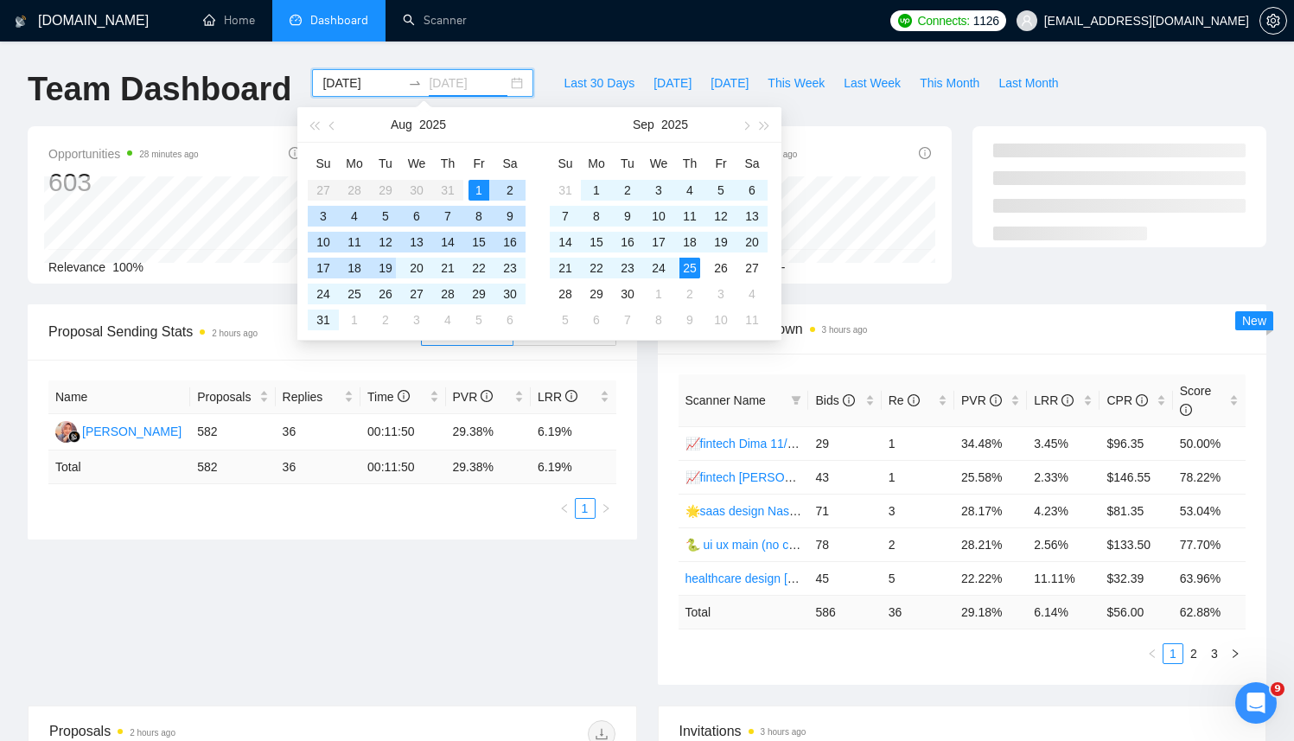
click at [380, 270] on div "19" at bounding box center [385, 268] width 21 height 21
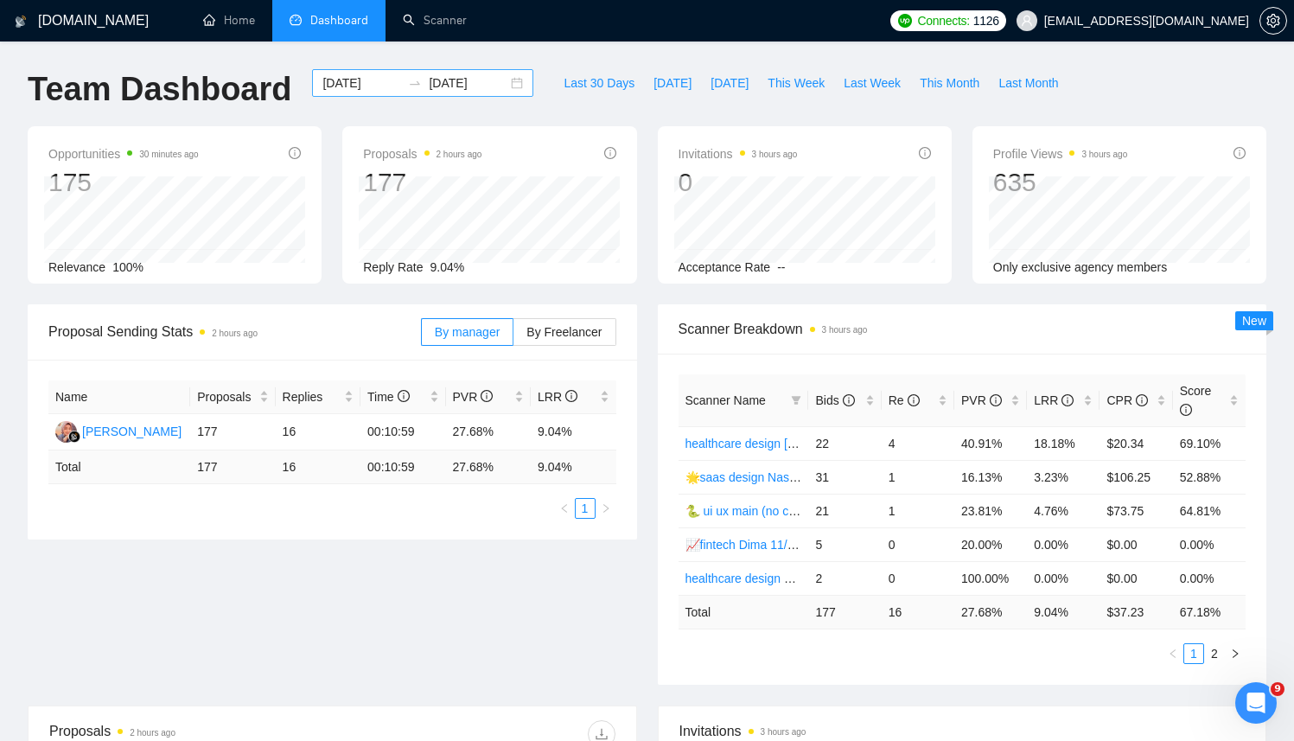
click at [501, 86] on div "2025-08-01 2025-08-19" at bounding box center [422, 83] width 221 height 28
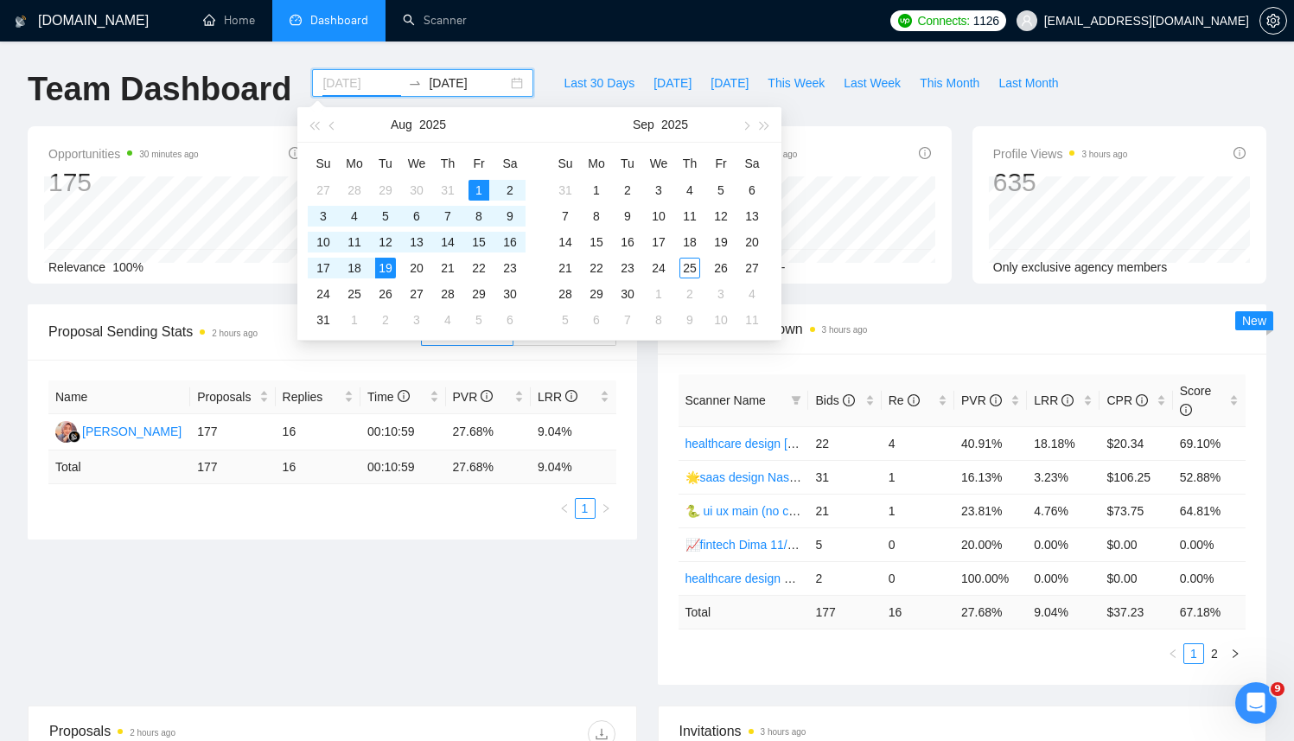
type input "2025-08-19"
click at [388, 264] on div "19" at bounding box center [385, 268] width 21 height 21
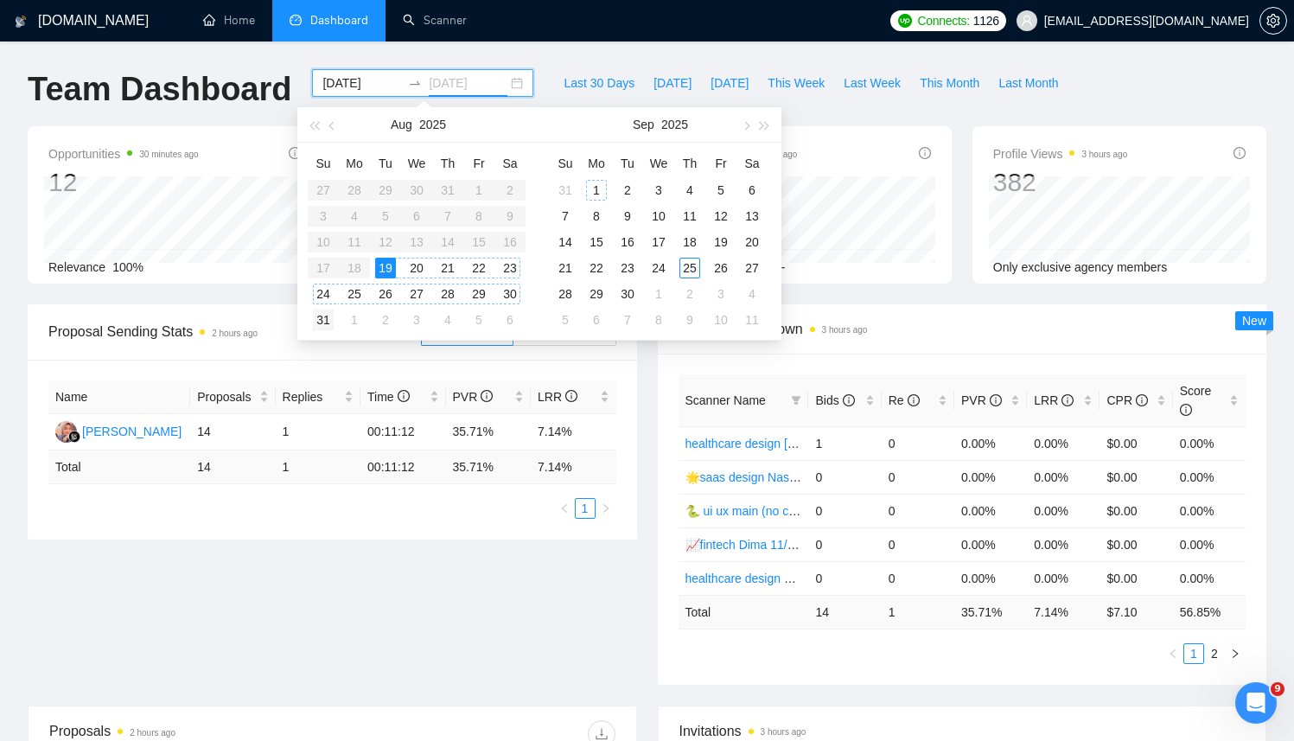
type input "2025-08-31"
click at [325, 318] on div "31" at bounding box center [323, 319] width 21 height 21
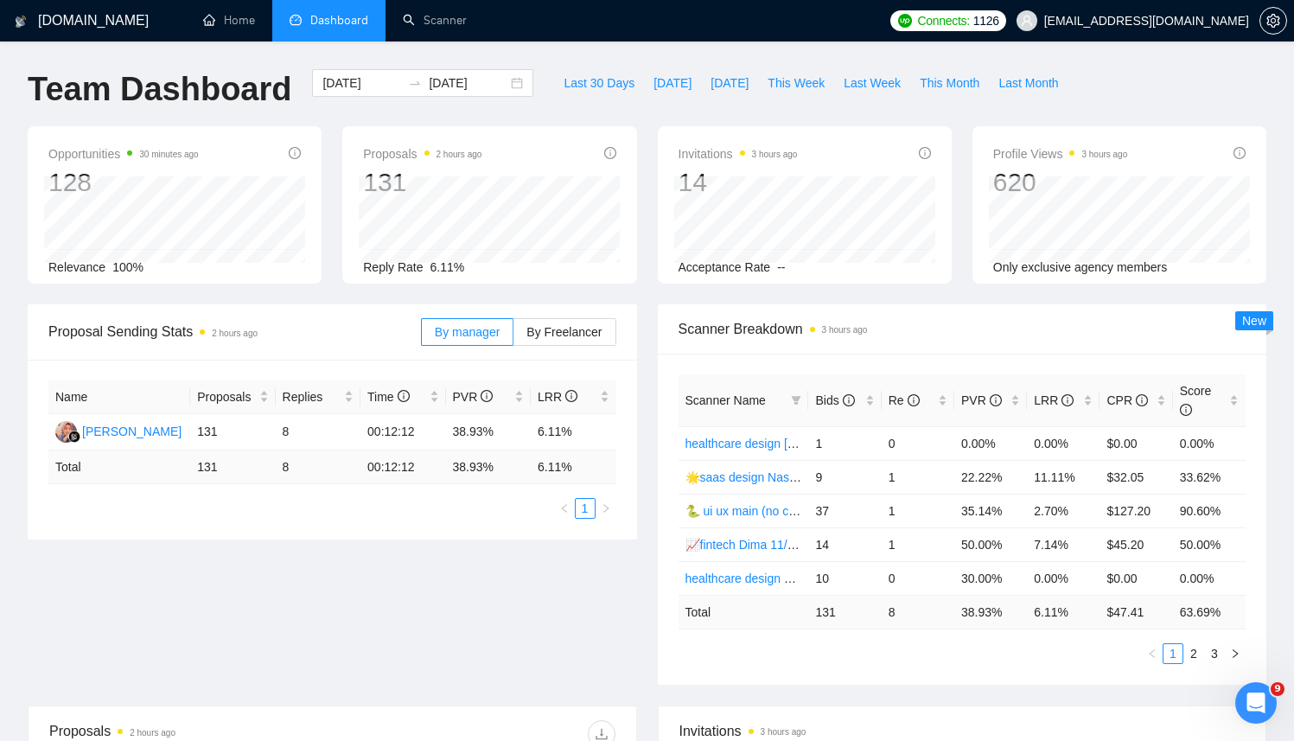
click at [651, 419] on div "Scanner Breakdown 3 hours ago Scanner Name Bids Re PVR LRR CPR Score healthcare…" at bounding box center [963, 494] width 630 height 380
click at [1191, 653] on link "2" at bounding box center [1193, 653] width 19 height 19
click at [877, 590] on td "3" at bounding box center [844, 578] width 73 height 34
click at [1216, 650] on link "3" at bounding box center [1214, 653] width 19 height 19
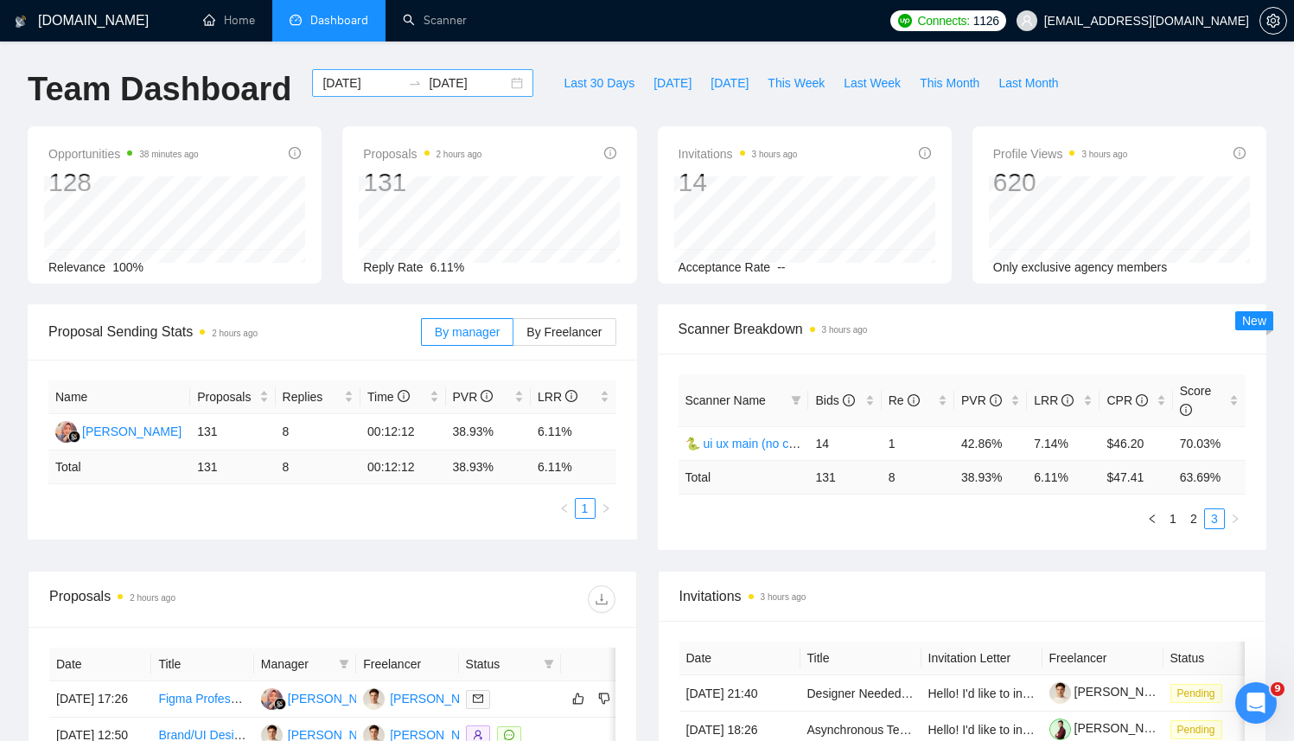
click at [499, 83] on div "2025-08-19 2025-08-31" at bounding box center [422, 83] width 221 height 28
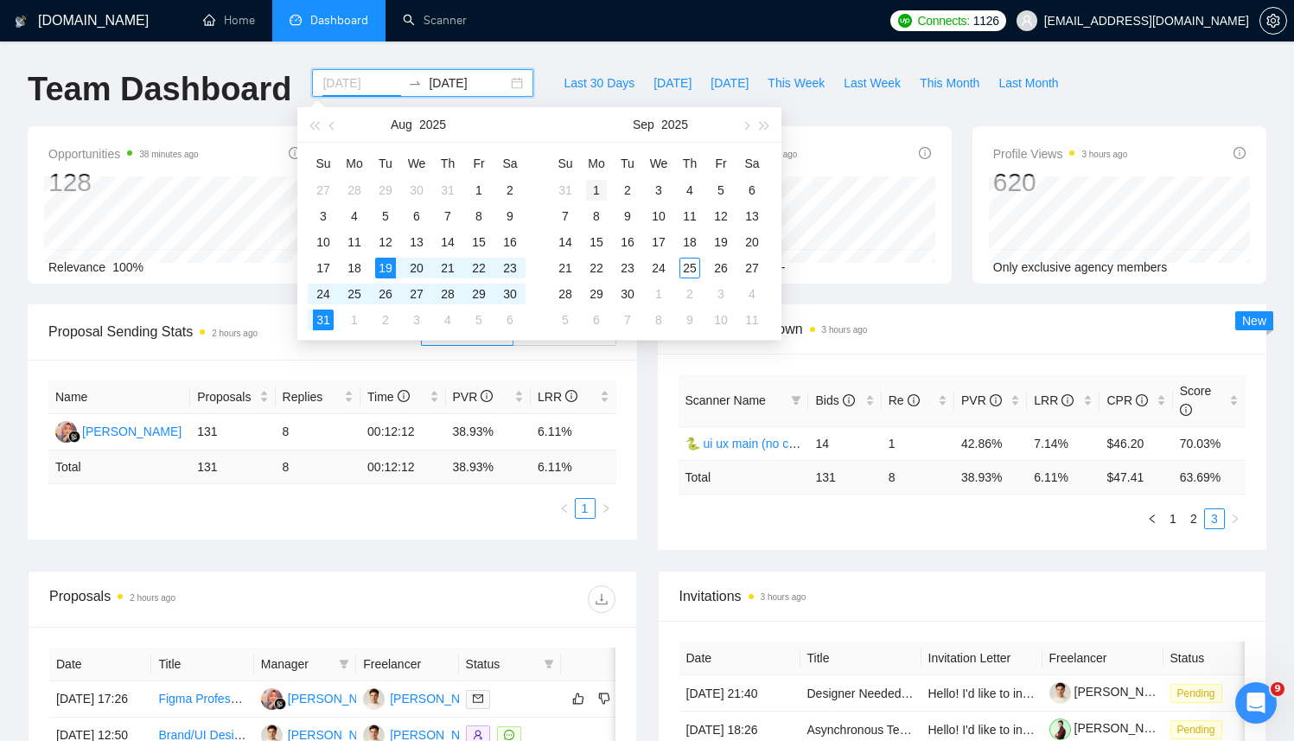
type input "2025-09-01"
click at [596, 182] on div "1" at bounding box center [596, 190] width 21 height 21
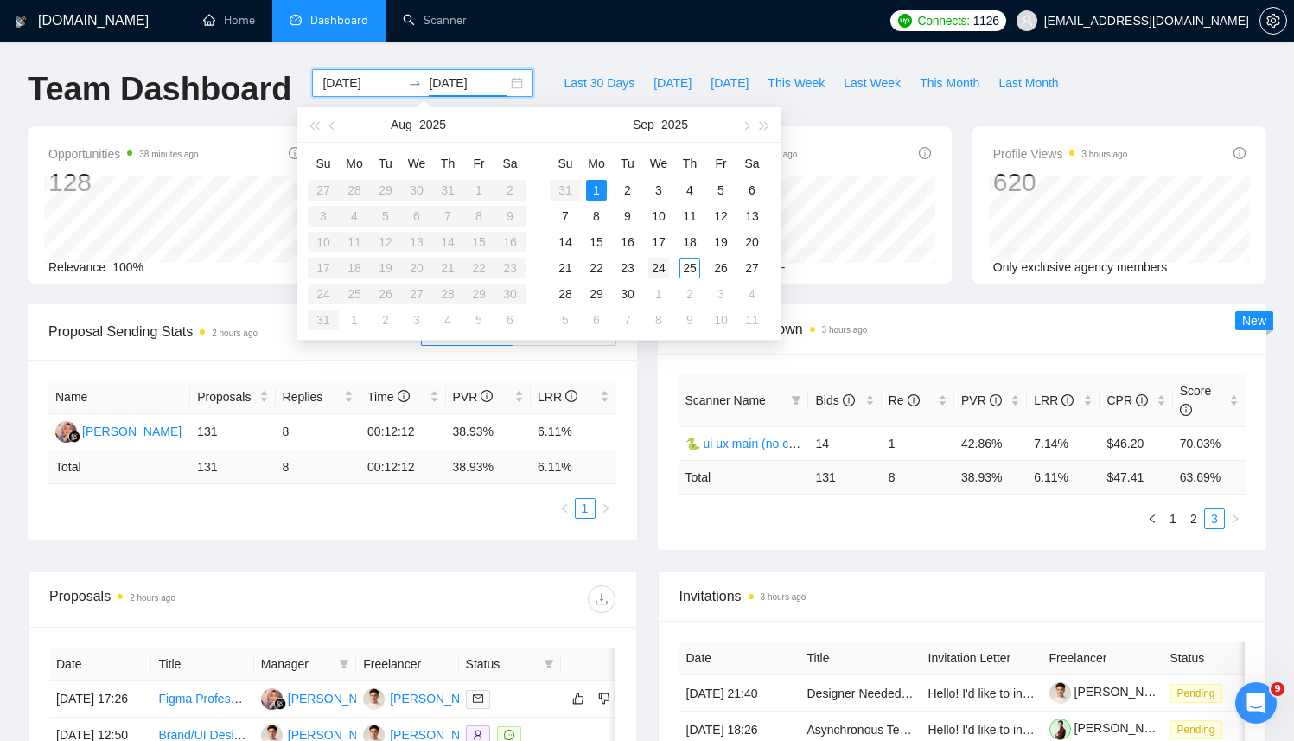
type input "2025-09-24"
click at [660, 273] on div "24" at bounding box center [658, 268] width 21 height 21
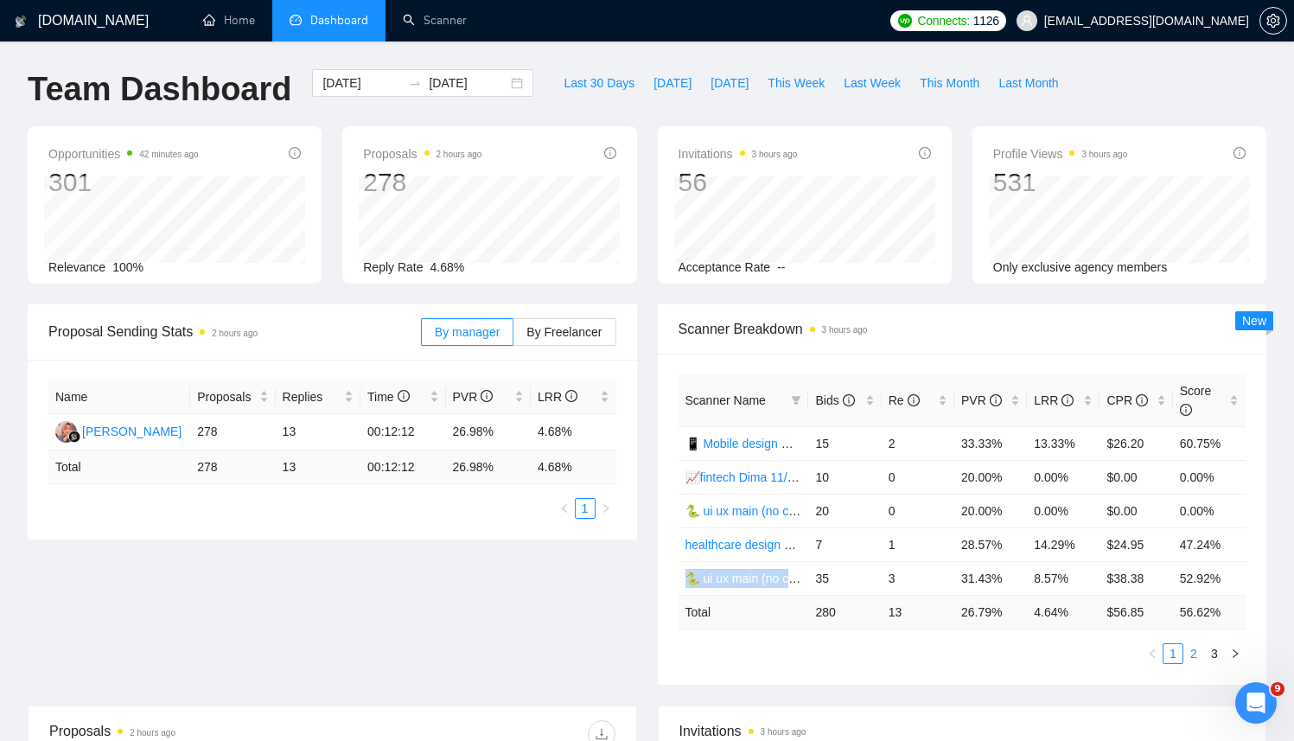
click at [1198, 654] on link "2" at bounding box center [1193, 653] width 19 height 19
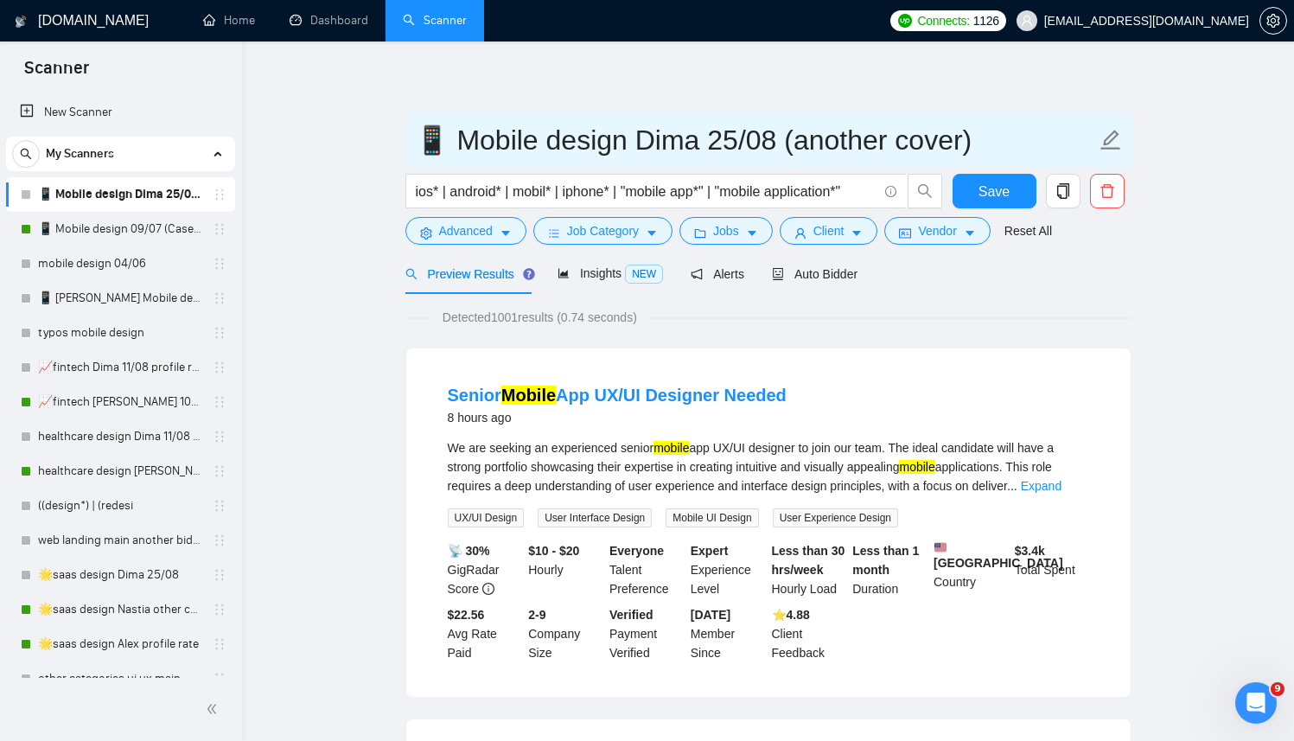
click at [432, 136] on input "📱 Mobile design Dima 25/08 (another cover)" at bounding box center [755, 139] width 681 height 43
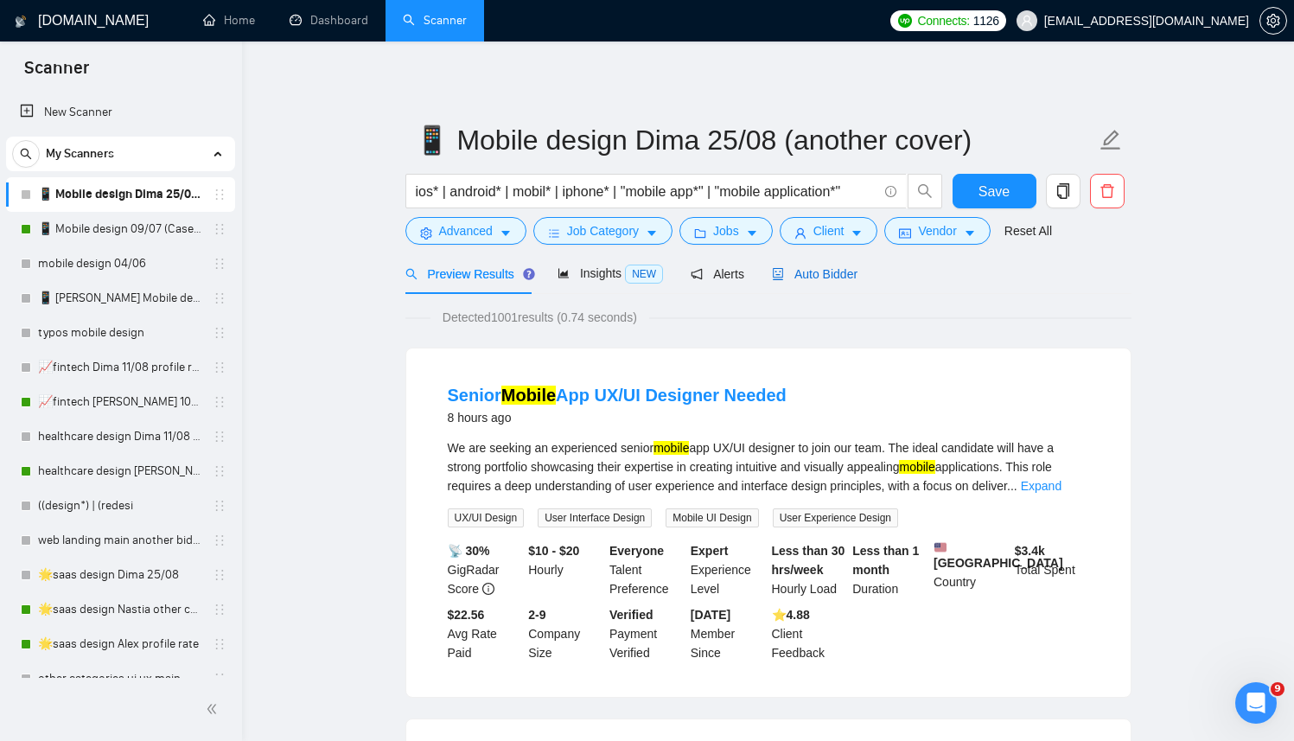
click at [815, 270] on span "Auto Bidder" at bounding box center [815, 274] width 86 height 14
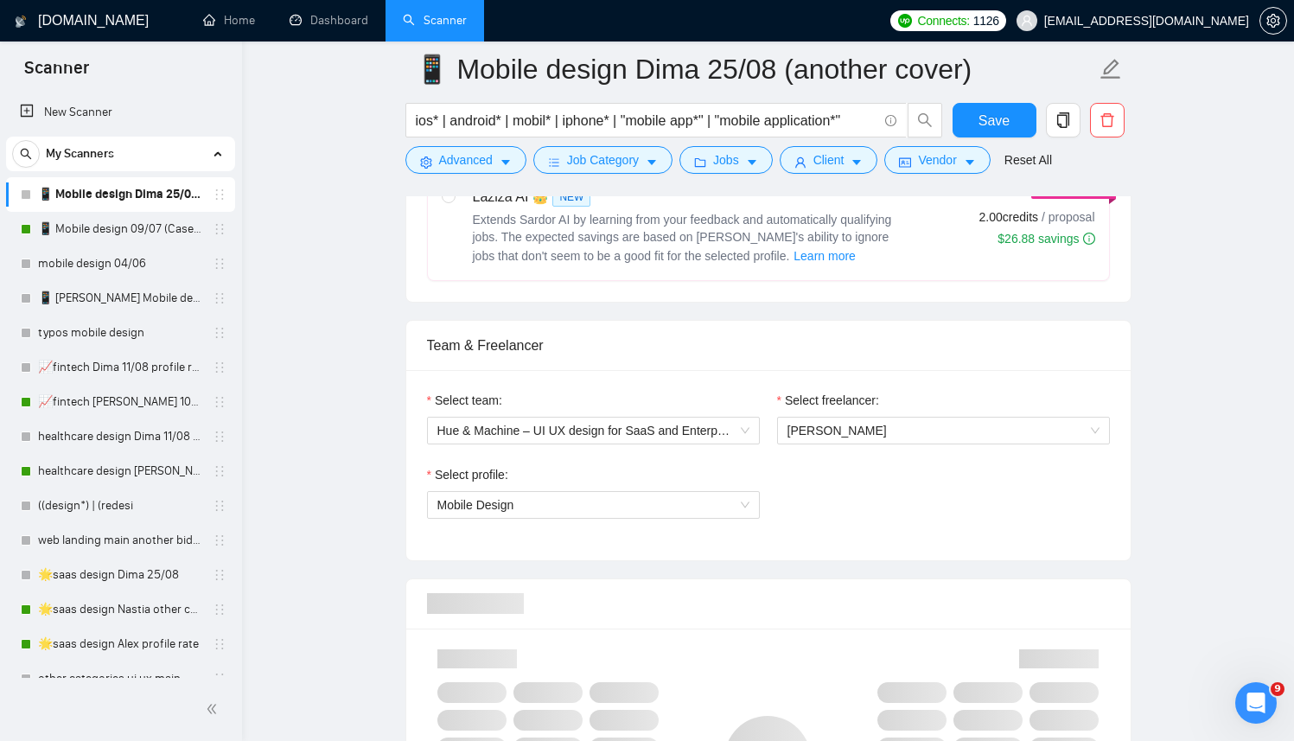
scroll to position [745, 0]
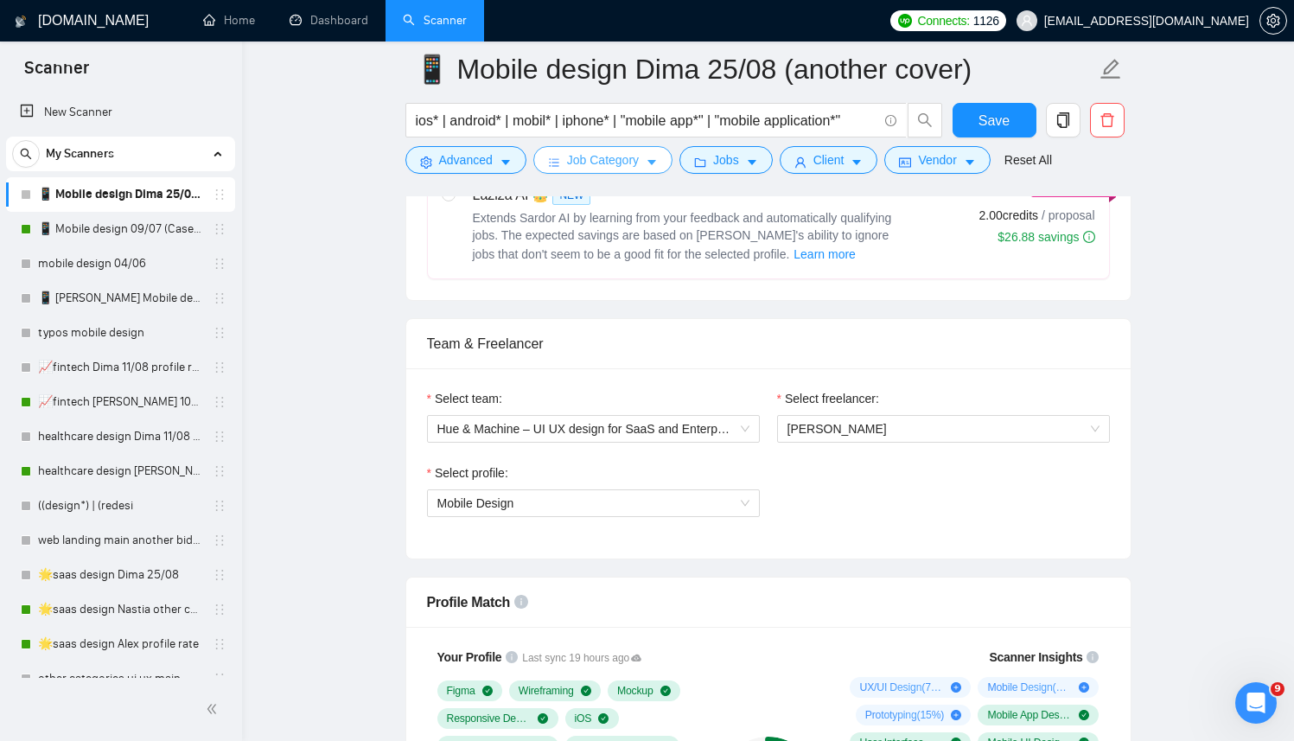
click at [602, 166] on span "Job Category" at bounding box center [603, 159] width 72 height 19
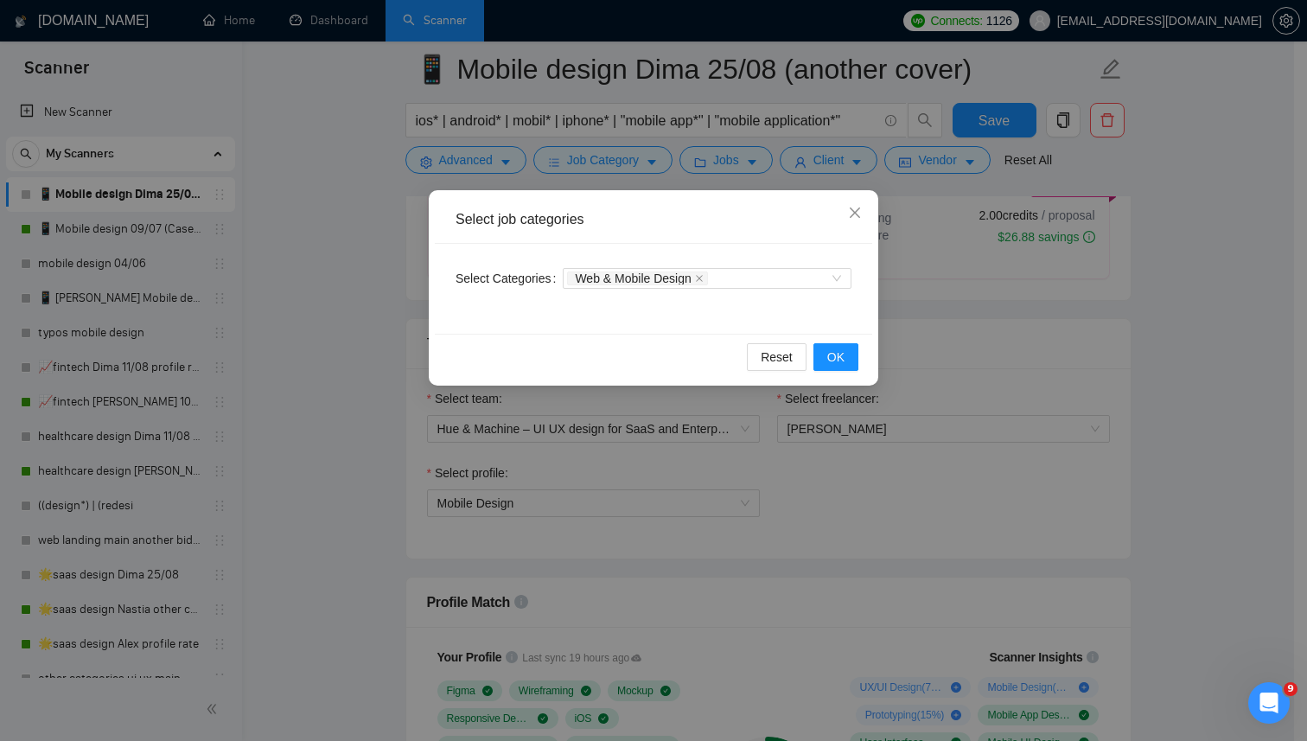
click at [362, 356] on div "Select job categories Select Categories Web & Mobile Design Reset OK" at bounding box center [653, 370] width 1307 height 741
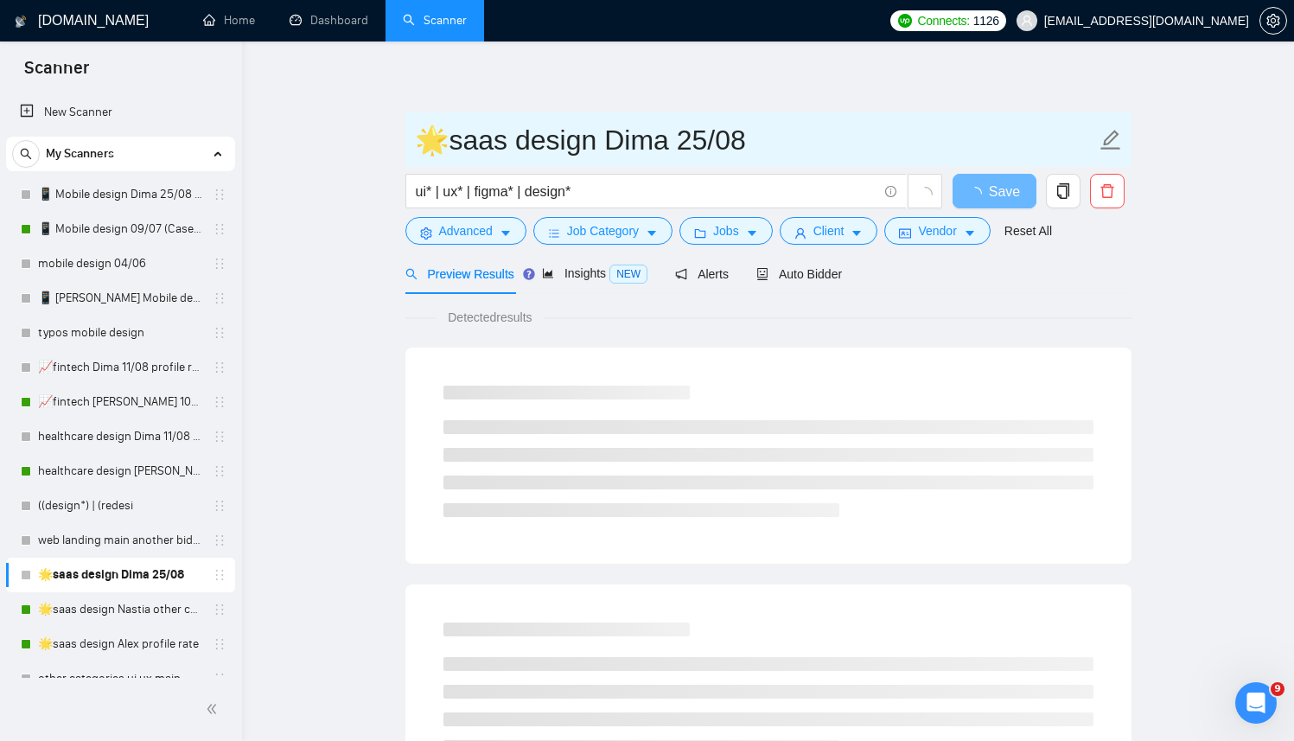
click at [430, 150] on input "🌟saas design Dima 25/08" at bounding box center [755, 139] width 681 height 43
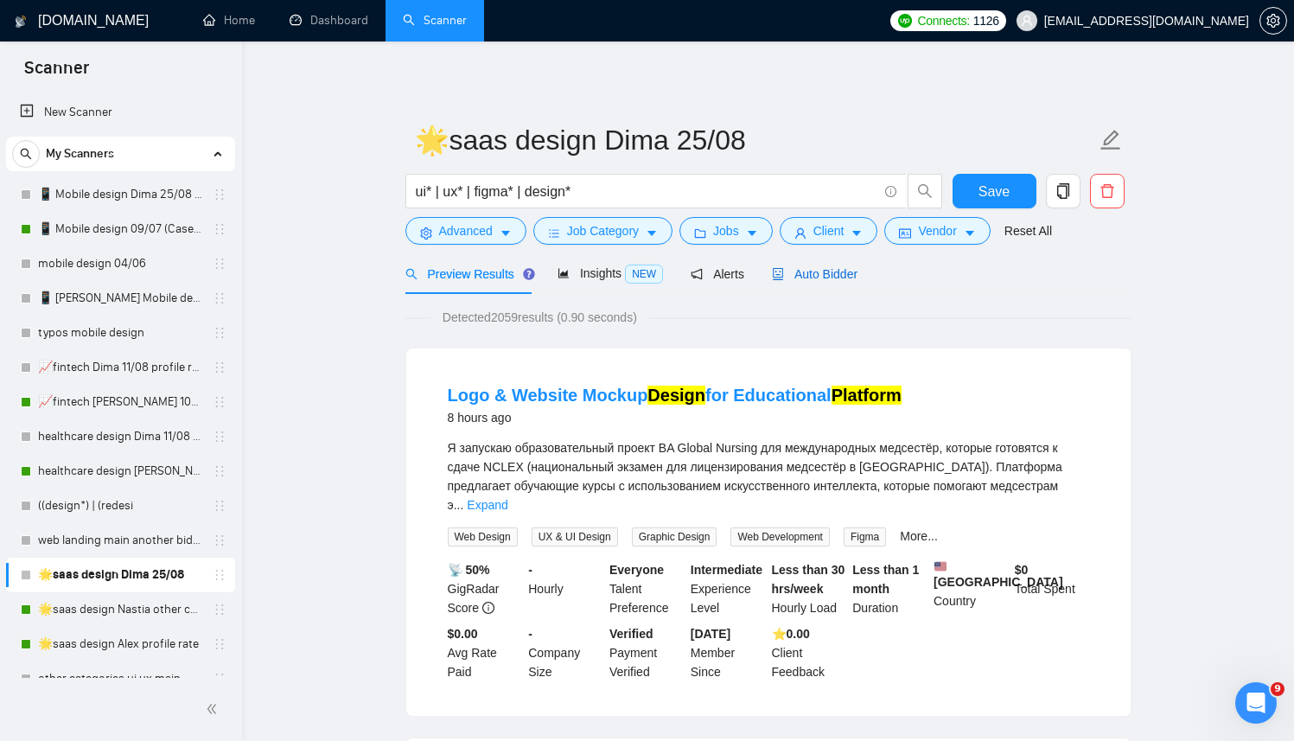
click at [836, 278] on span "Auto Bidder" at bounding box center [815, 274] width 86 height 14
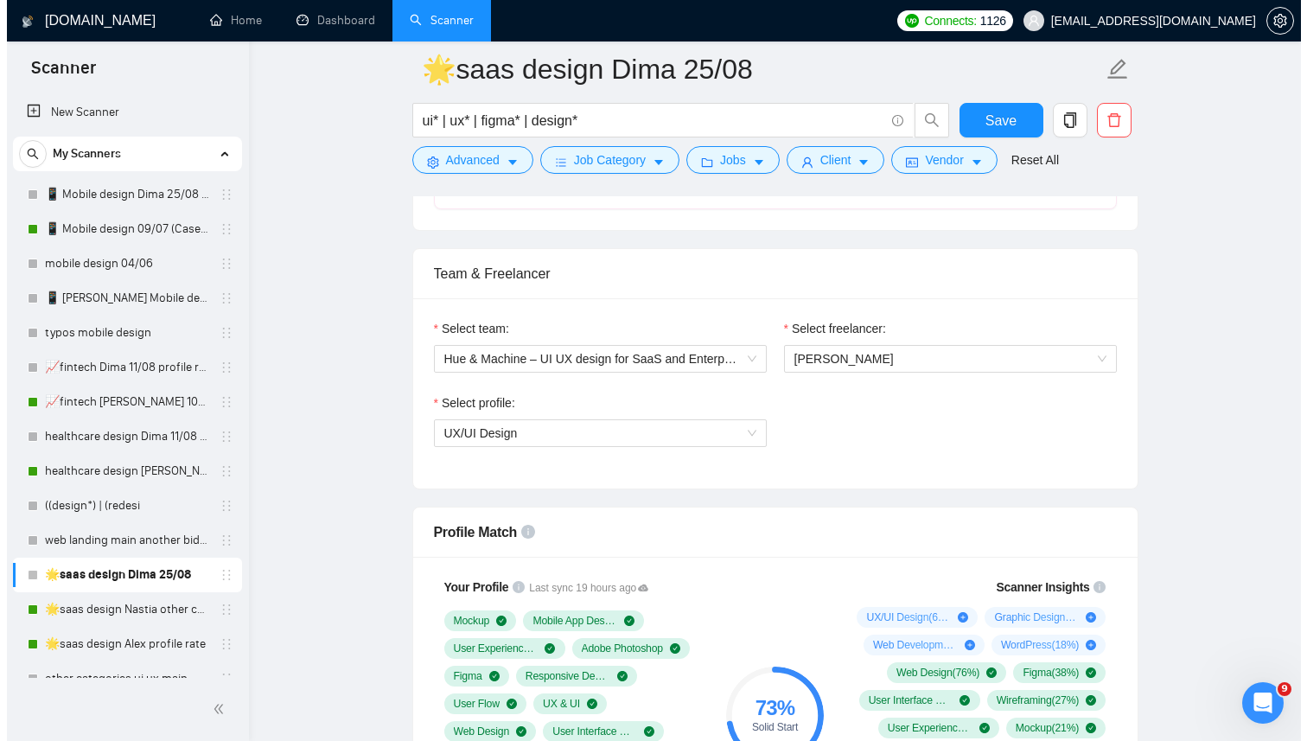
scroll to position [819, 0]
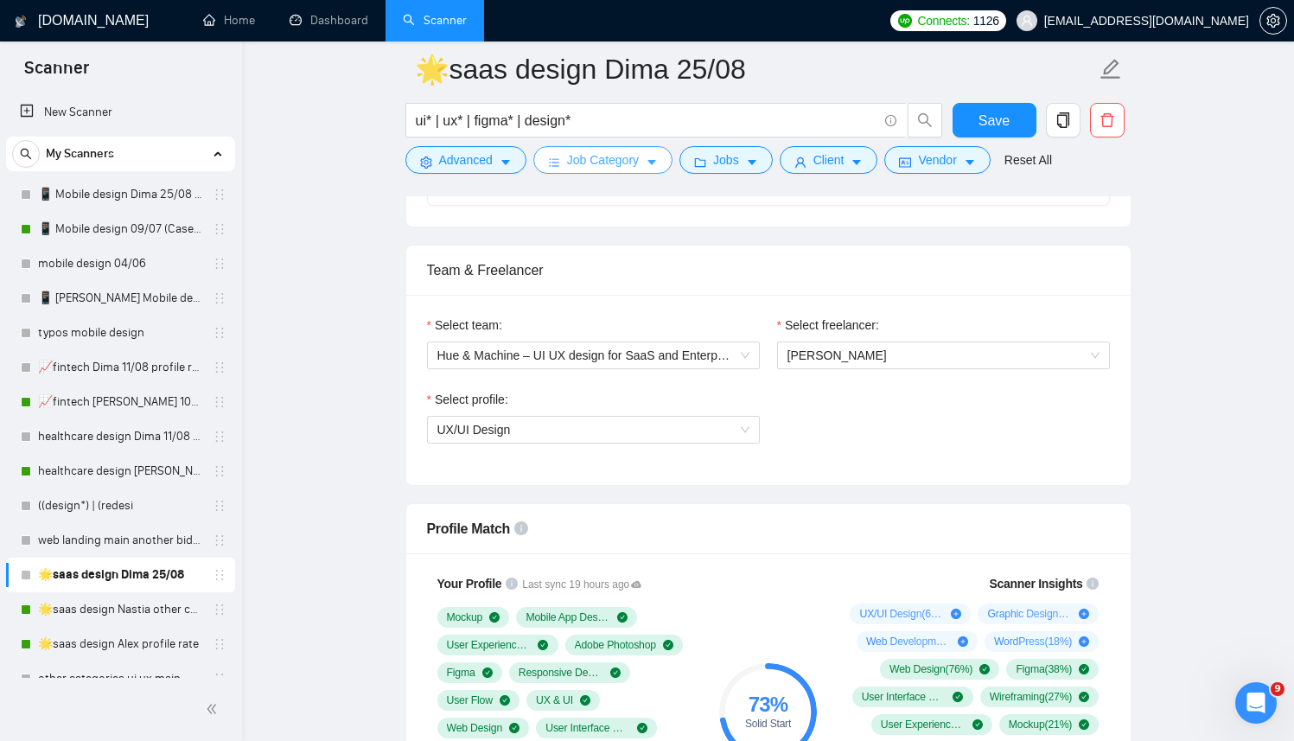
click at [618, 151] on span "Job Category" at bounding box center [603, 159] width 72 height 19
